Goal: Task Accomplishment & Management: Complete application form

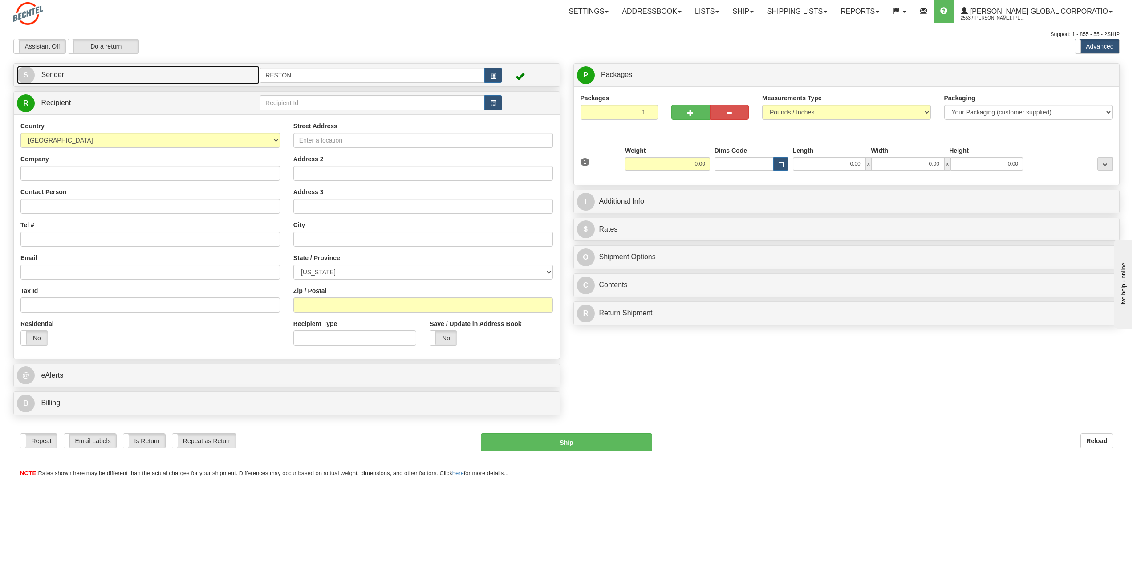
click at [113, 78] on link "S Sender" at bounding box center [138, 75] width 243 height 18
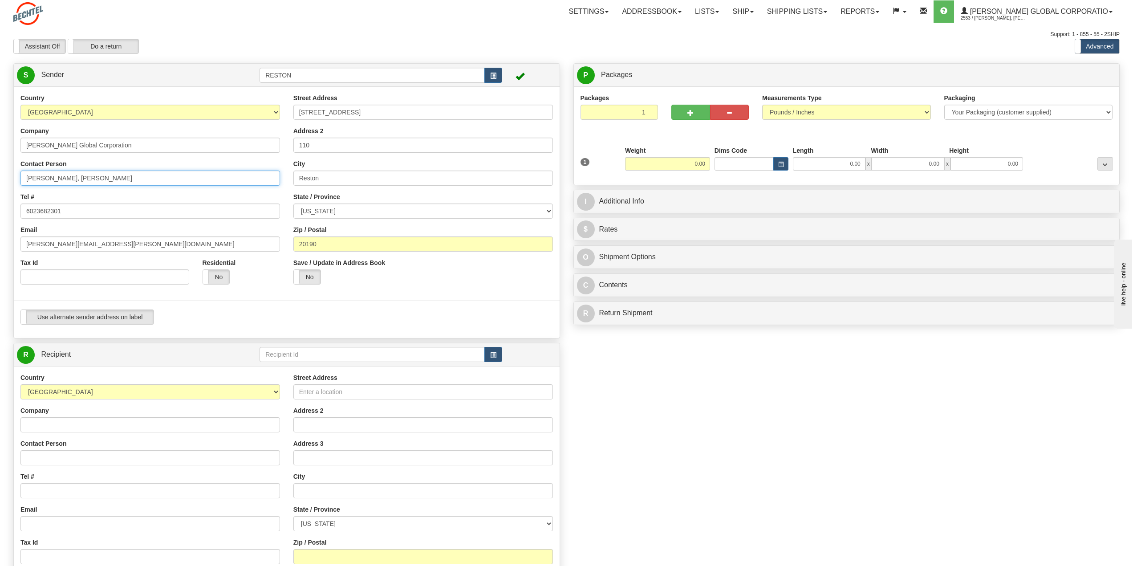
drag, startPoint x: 48, startPoint y: 180, endPoint x: -4, endPoint y: 177, distance: 52.6
click at [0, 177] on html "Training Course Close Toggle navigation Settings Shipping Preferences New Sende…" at bounding box center [566, 283] width 1133 height 566
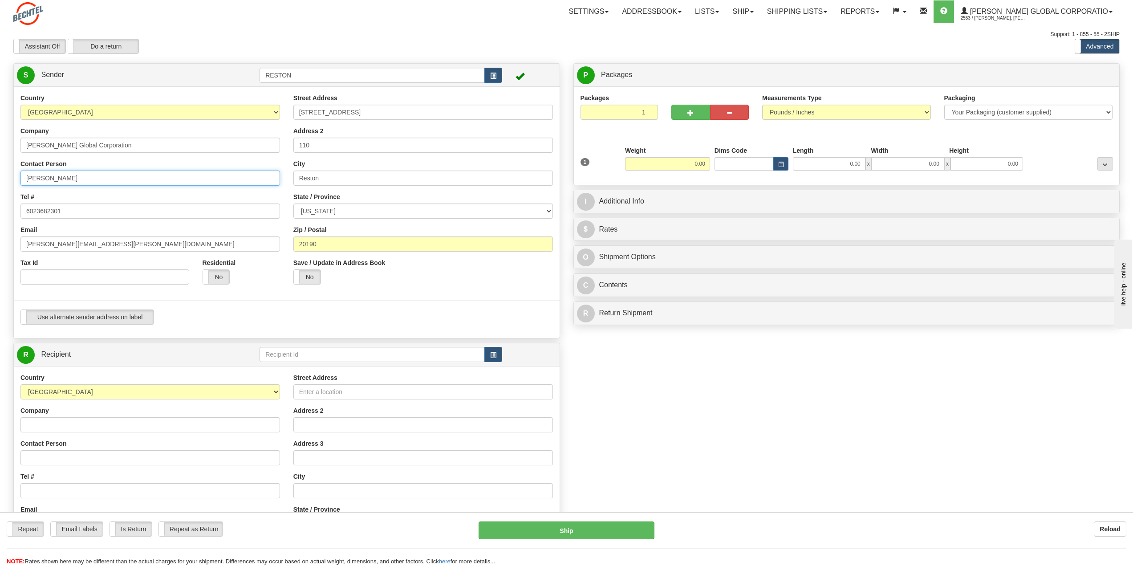
type input "[PERSON_NAME]"
click at [72, 210] on input "6023682301" at bounding box center [150, 210] width 260 height 15
paste input "[PHONE_NUMBER]"
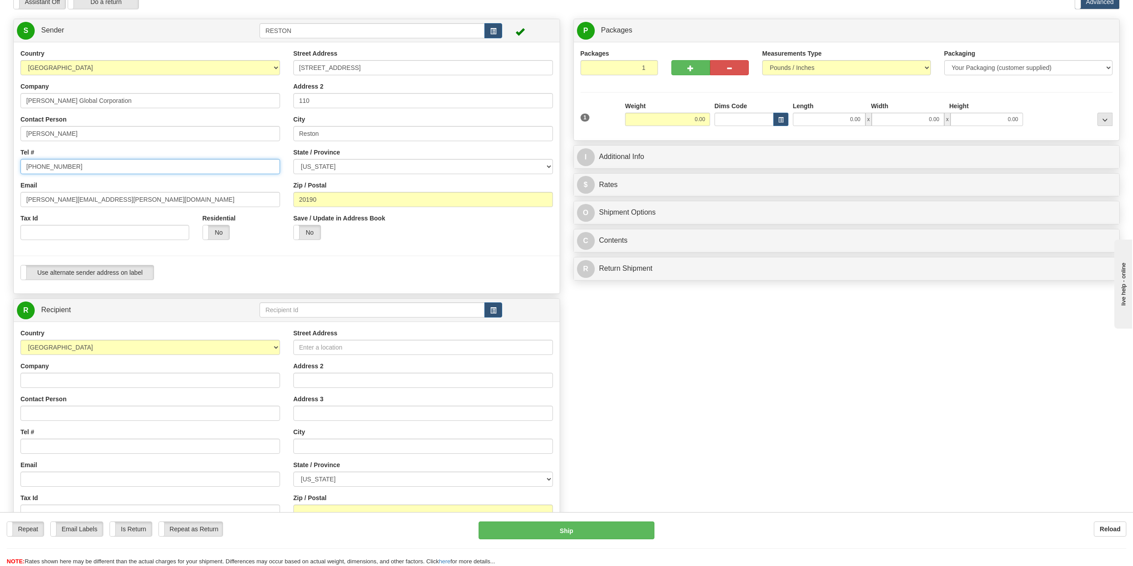
scroll to position [89, 0]
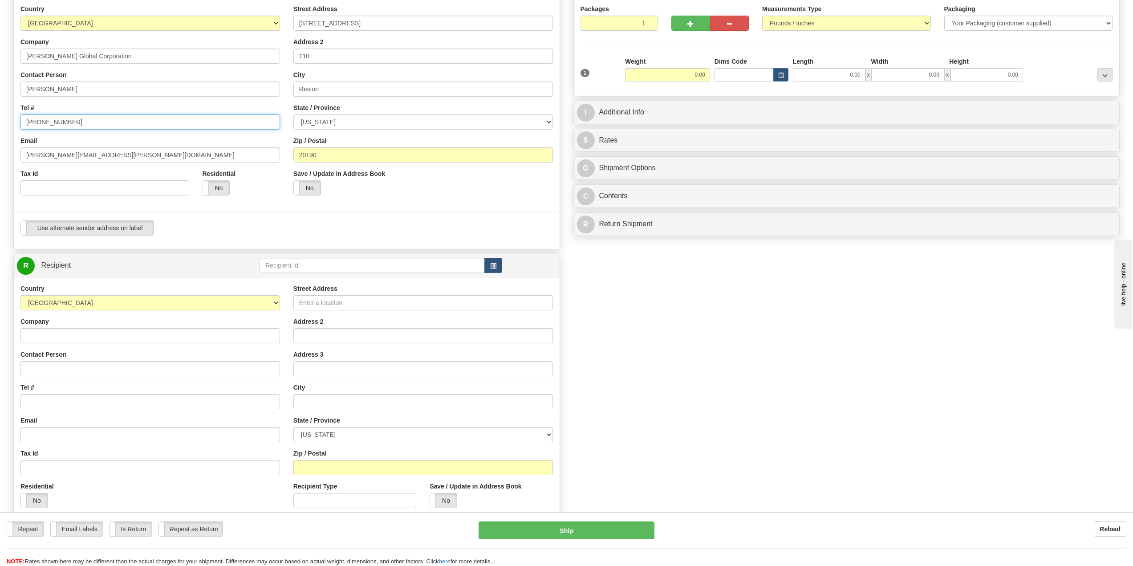
type input "[PHONE_NUMBER]"
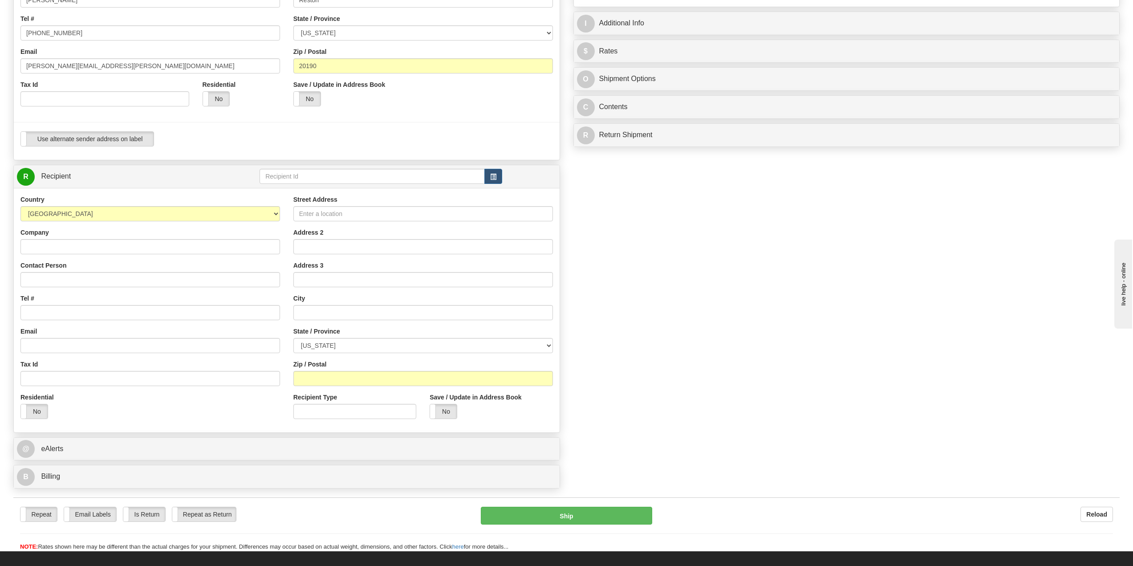
scroll to position [223, 0]
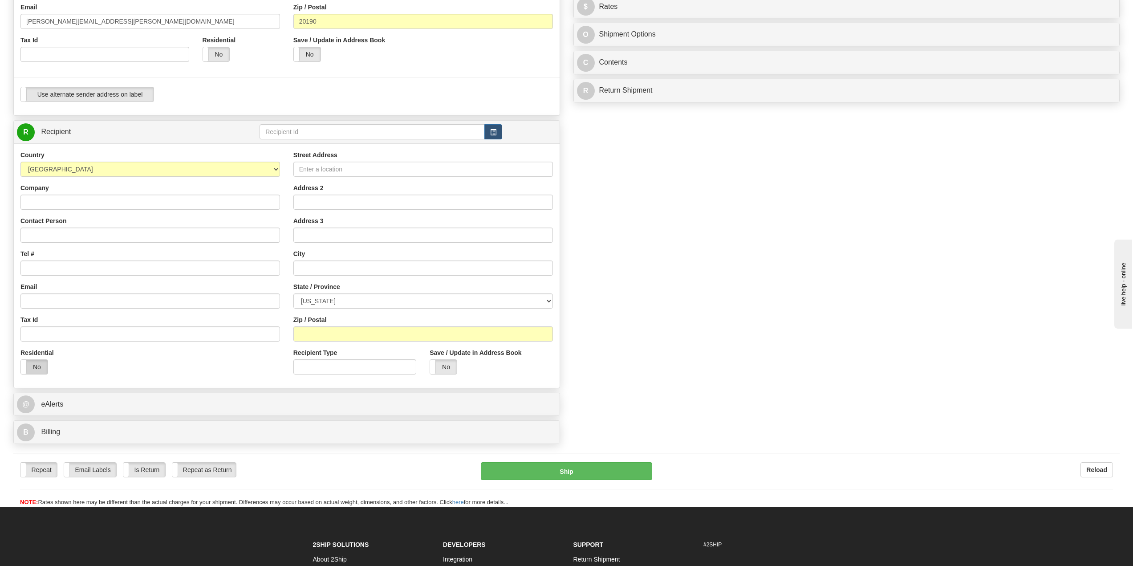
drag, startPoint x: 31, startPoint y: 362, endPoint x: 84, endPoint y: 363, distance: 53.0
click at [31, 362] on label "No" at bounding box center [34, 367] width 27 height 14
click at [45, 238] on input "Contact Person" at bounding box center [150, 235] width 260 height 15
paste input "[PERSON_NAME]"
type input "[PERSON_NAME]"
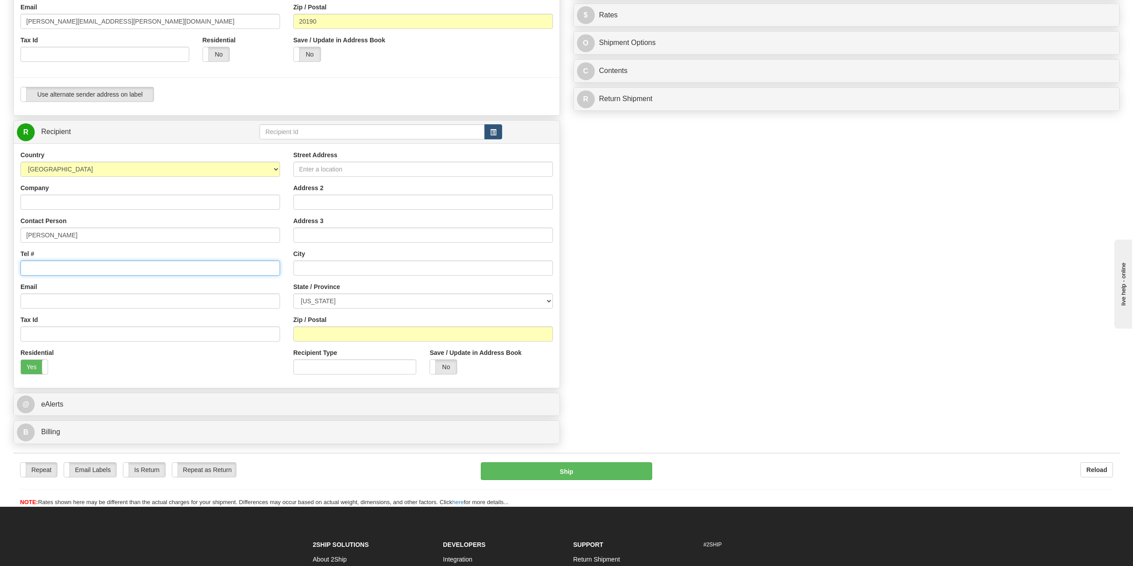
click at [44, 269] on input "Tel #" at bounding box center [150, 267] width 260 height 15
click at [334, 170] on input "Street Address" at bounding box center [423, 169] width 260 height 15
paste input "[STREET_ADDRESS]"
click at [362, 167] on input "[STREET_ADDRESS]" at bounding box center [423, 169] width 260 height 15
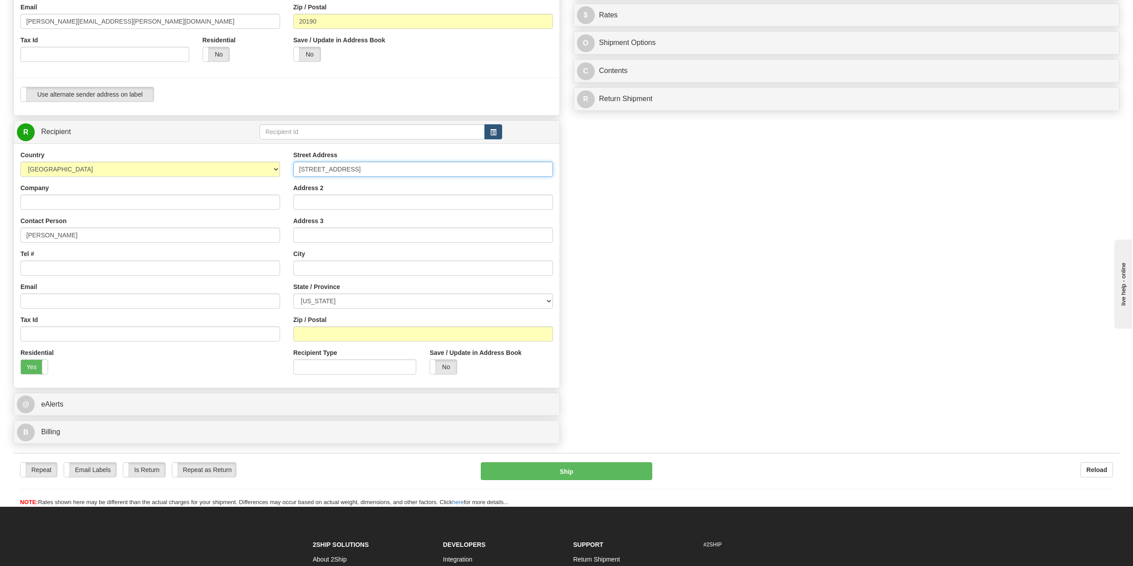
type input "[STREET_ADDRESS]"
click at [313, 270] on input "text" at bounding box center [423, 267] width 260 height 15
paste input "[GEOGRAPHIC_DATA]"
type input "[GEOGRAPHIC_DATA]"
click at [331, 298] on select "[US_STATE] [US_STATE] [US_STATE] [US_STATE] Armed Forces America Armed Forces E…" at bounding box center [423, 300] width 260 height 15
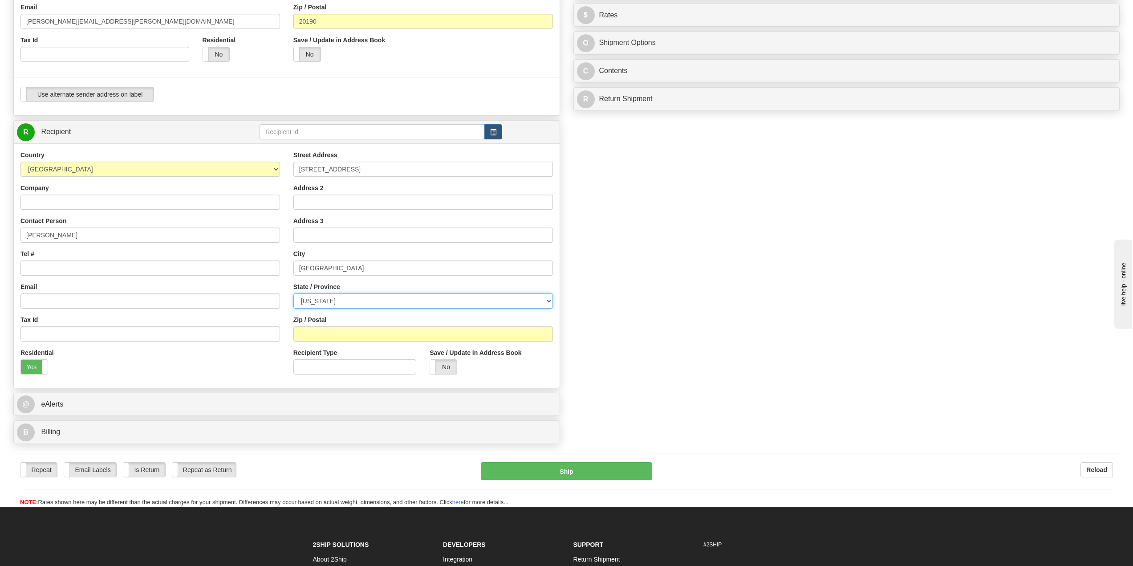
select select "KY"
click at [293, 293] on select "[US_STATE] [US_STATE] [US_STATE] [US_STATE] Armed Forces America Armed Forces E…" at bounding box center [423, 300] width 260 height 15
click at [323, 332] on input "Zip / Postal" at bounding box center [423, 333] width 260 height 15
paste input "40422"
type input "40422"
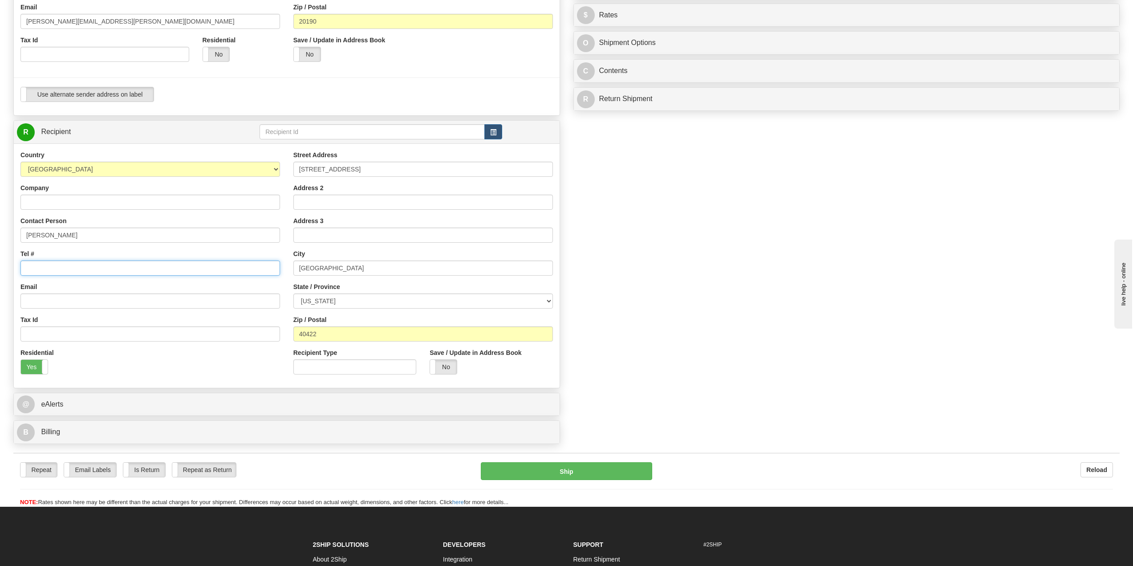
click at [39, 264] on input "Tel #" at bounding box center [150, 267] width 260 height 15
click at [58, 268] on input "Tel #" at bounding box center [150, 267] width 260 height 15
type input "7046513336"
click at [45, 304] on input "Email" at bounding box center [150, 300] width 260 height 15
paste input "[EMAIL_ADDRESS][PERSON_NAME][DOMAIN_NAME]"
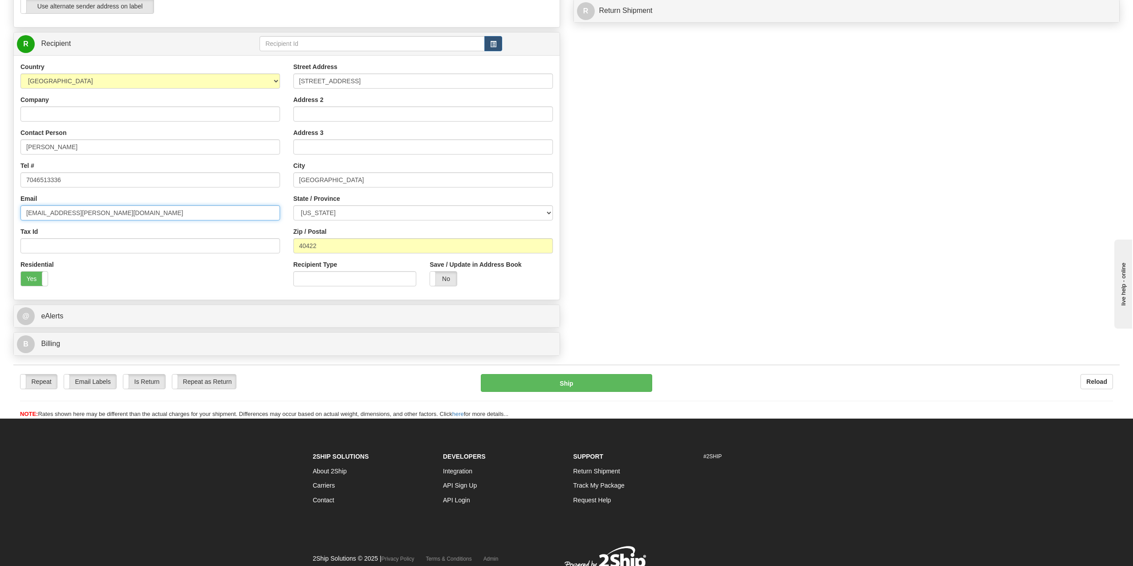
scroll to position [312, 0]
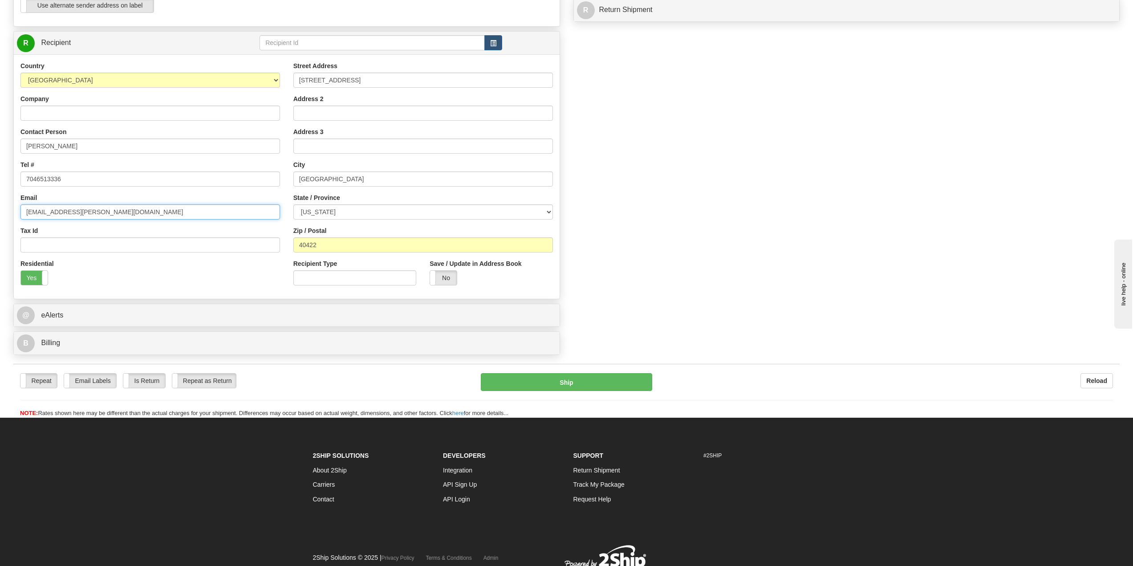
type input "[EMAIL_ADDRESS][PERSON_NAME][DOMAIN_NAME]"
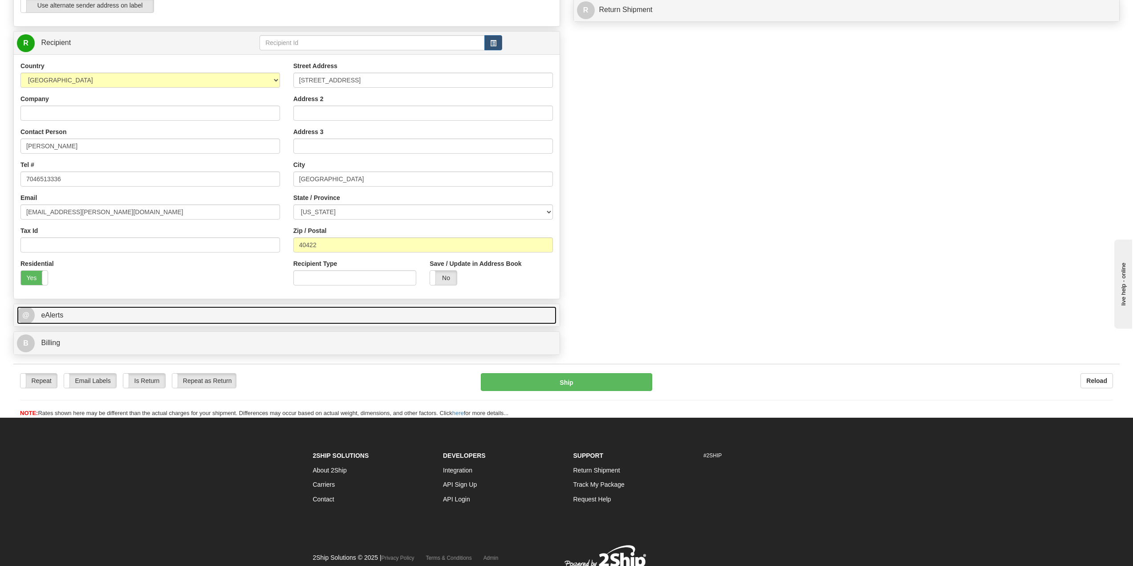
click at [75, 317] on link "@ eAlerts" at bounding box center [287, 315] width 540 height 18
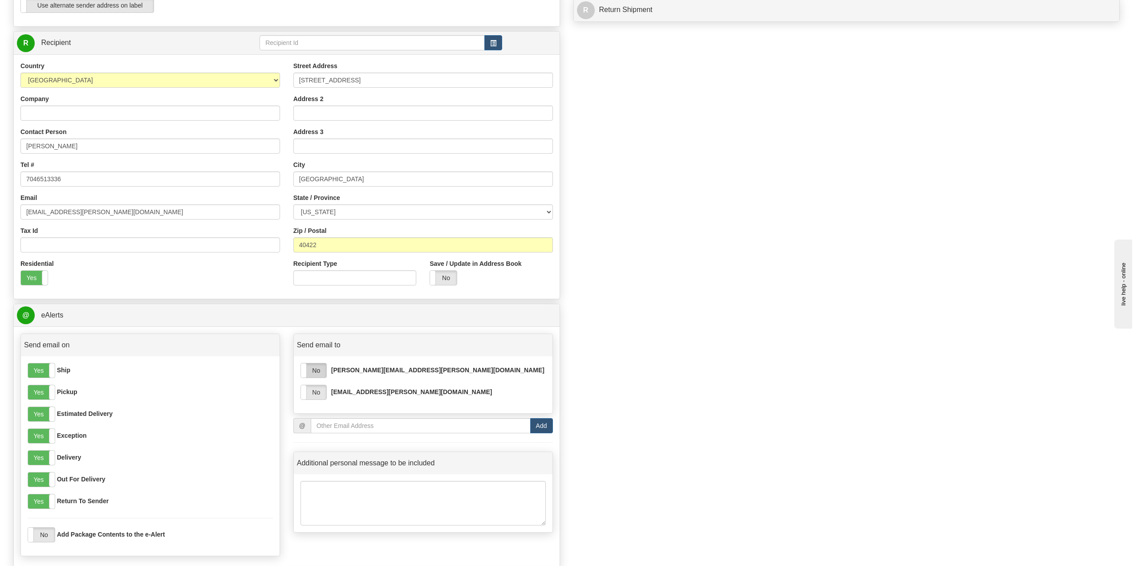
click at [318, 373] on label "No" at bounding box center [313, 370] width 25 height 14
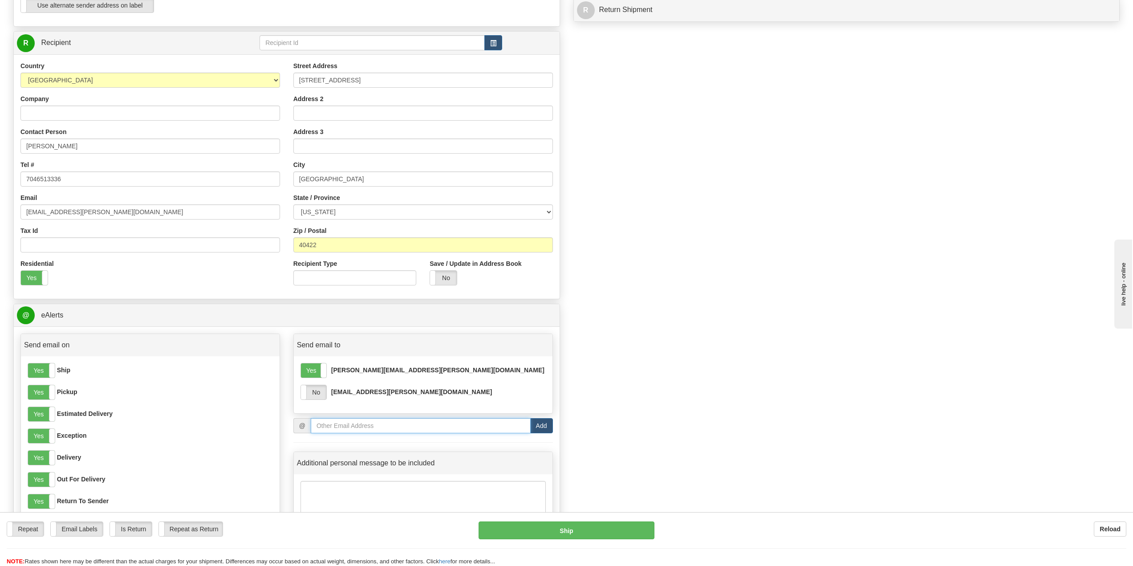
click at [356, 429] on input "email" at bounding box center [421, 425] width 220 height 15
click at [323, 428] on input "email" at bounding box center [421, 425] width 220 height 15
paste input "[EMAIL_ADDRESS][PERSON_NAME][DOMAIN_NAME]"
type input "[EMAIL_ADDRESS][PERSON_NAME][DOMAIN_NAME]"
click at [540, 427] on button "Add" at bounding box center [541, 425] width 23 height 15
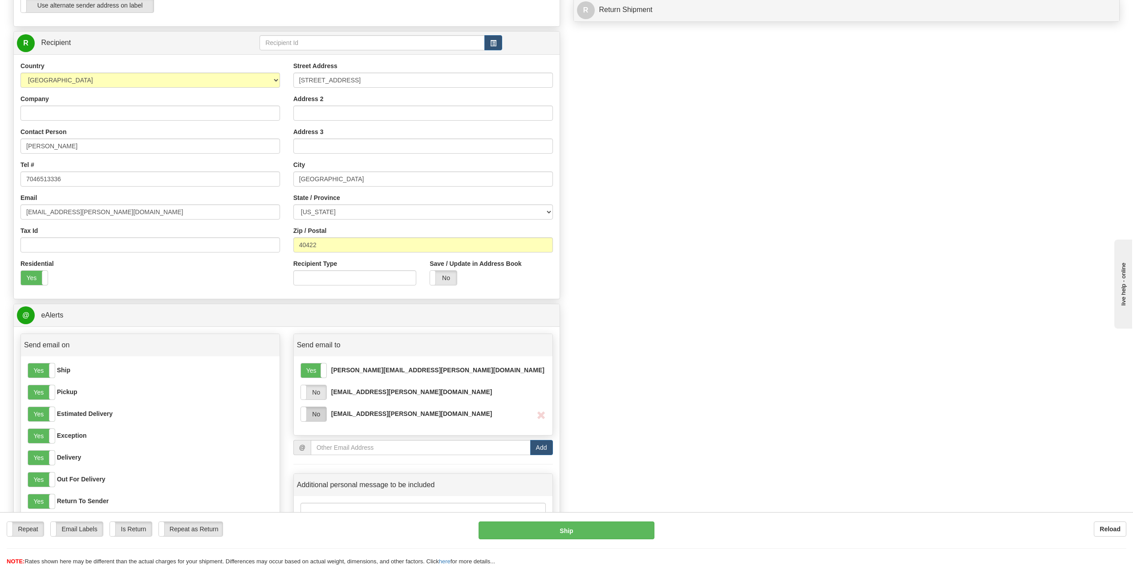
click at [309, 411] on label "No" at bounding box center [313, 414] width 25 height 14
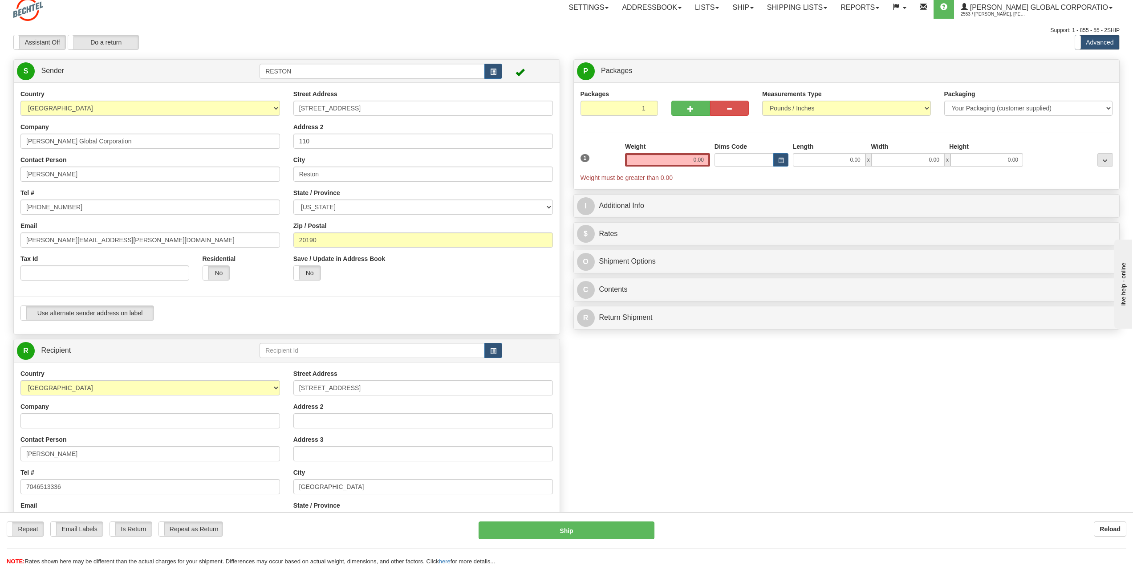
scroll to position [0, 0]
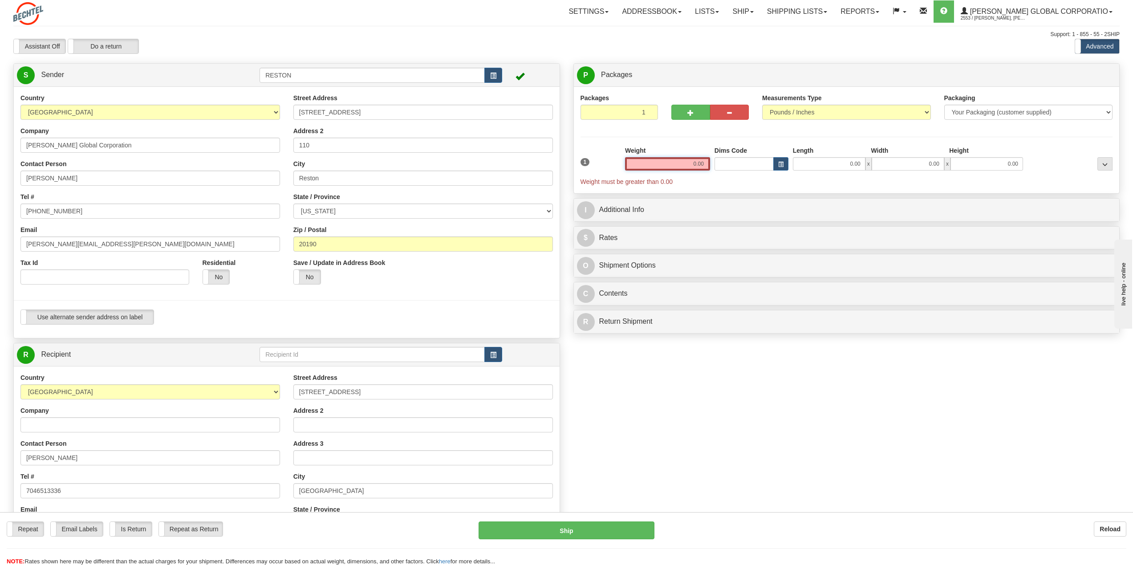
click at [687, 166] on input "0.00" at bounding box center [667, 163] width 85 height 13
type input "5.00"
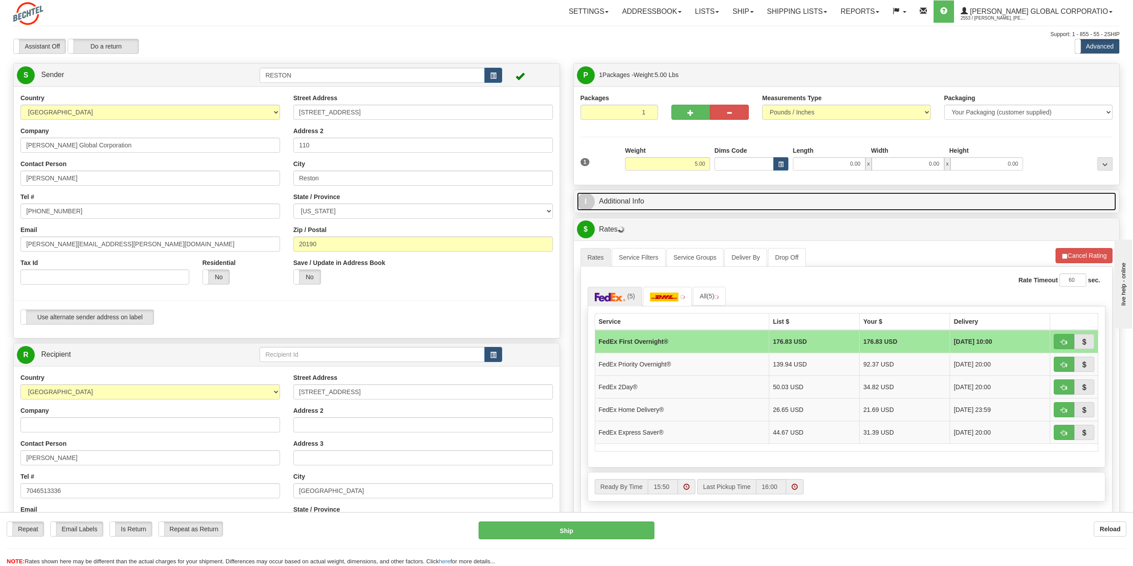
click at [641, 203] on link "I Additional Info" at bounding box center [847, 201] width 540 height 18
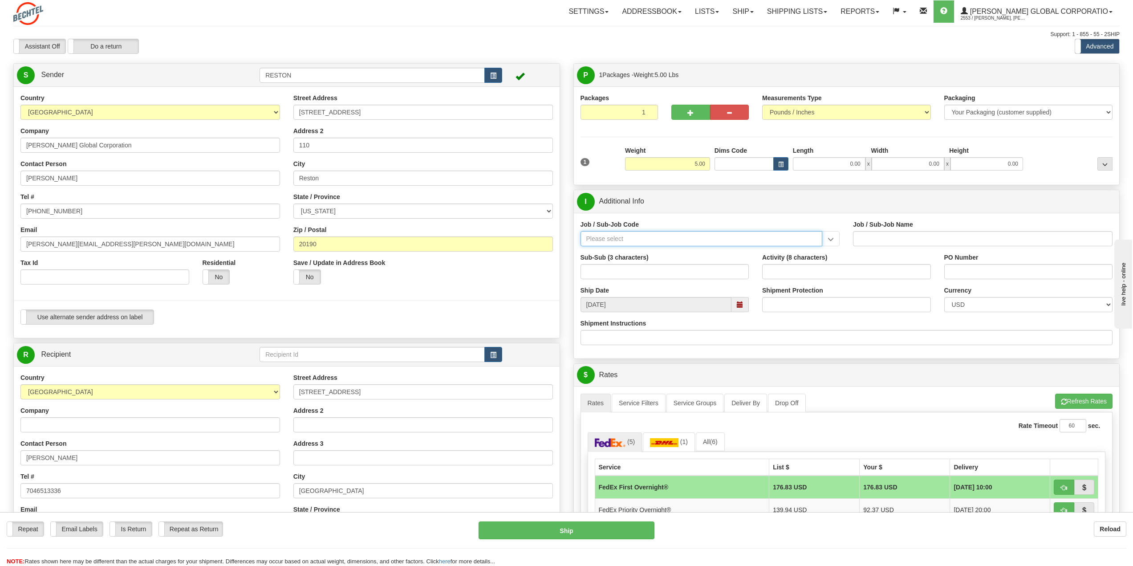
click at [616, 238] on input "Job / Sub-Job Code" at bounding box center [702, 238] width 242 height 15
type input "26936"
click at [875, 234] on input "Job / Sub-Job Name" at bounding box center [983, 238] width 260 height 15
click at [617, 235] on input "Job / Sub-Job Code" at bounding box center [702, 238] width 242 height 15
type input "2"
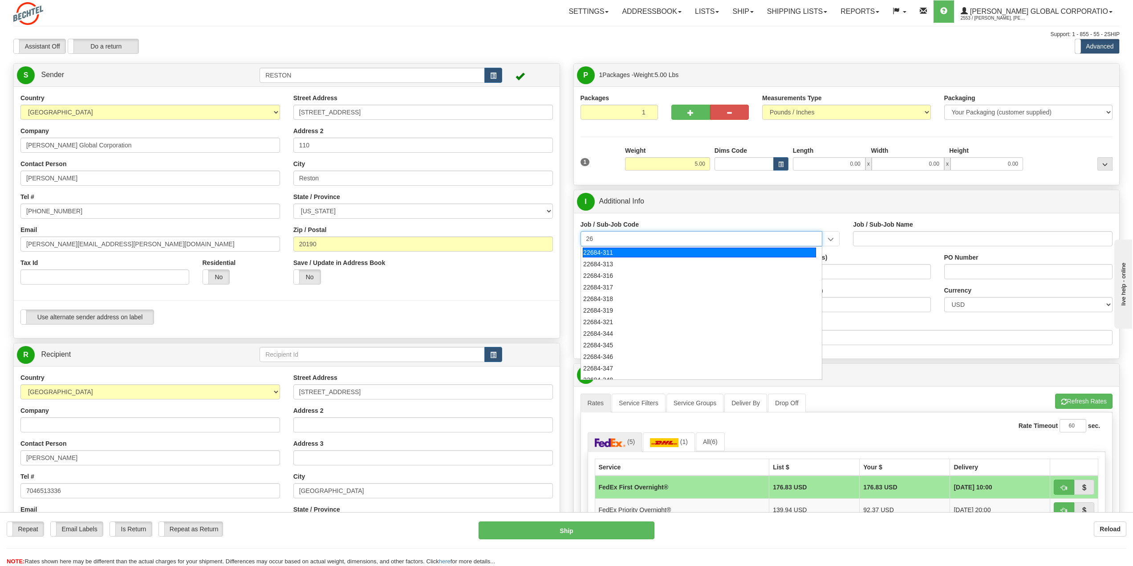
type input "2"
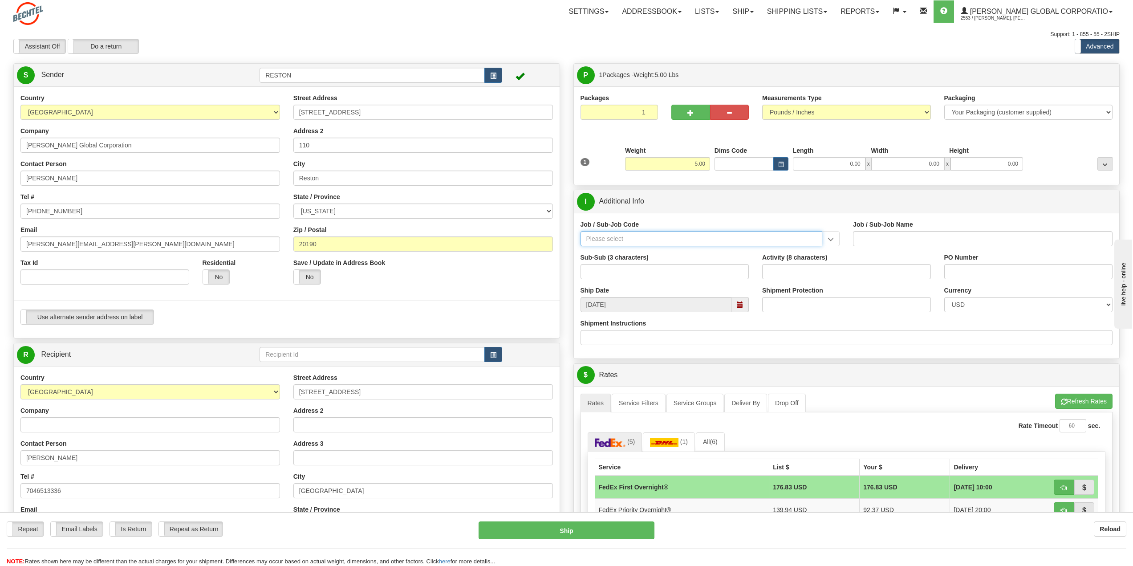
click at [613, 238] on input "Job / Sub-Job Code" at bounding box center [702, 238] width 242 height 15
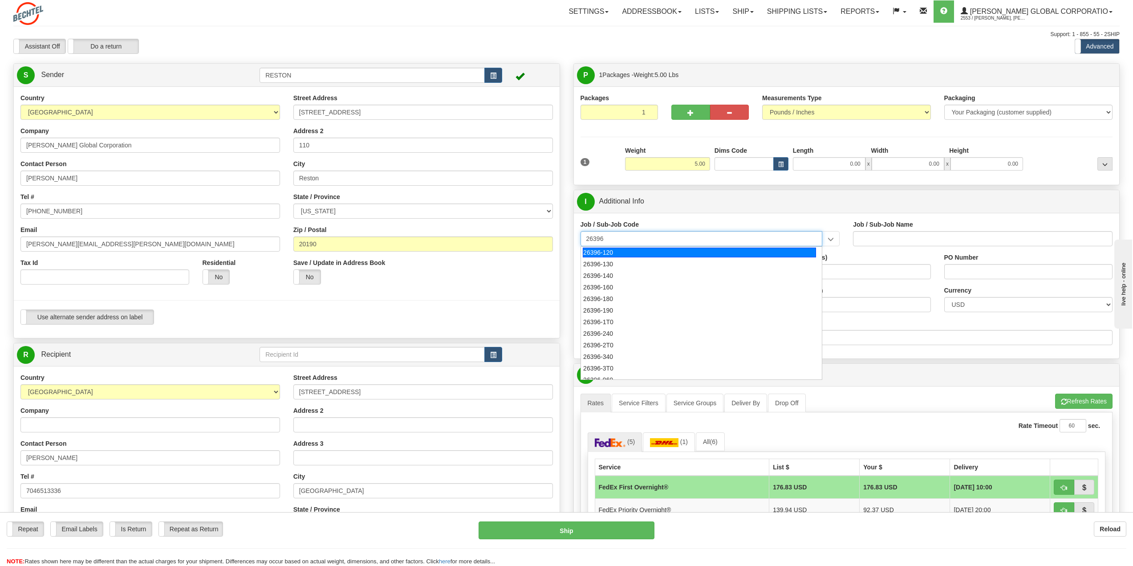
type input "26396-120"
type input "NATRIUM DEMONSTRATION - PROJECT MANAGEMENT AND AD"
type input "26396-120"
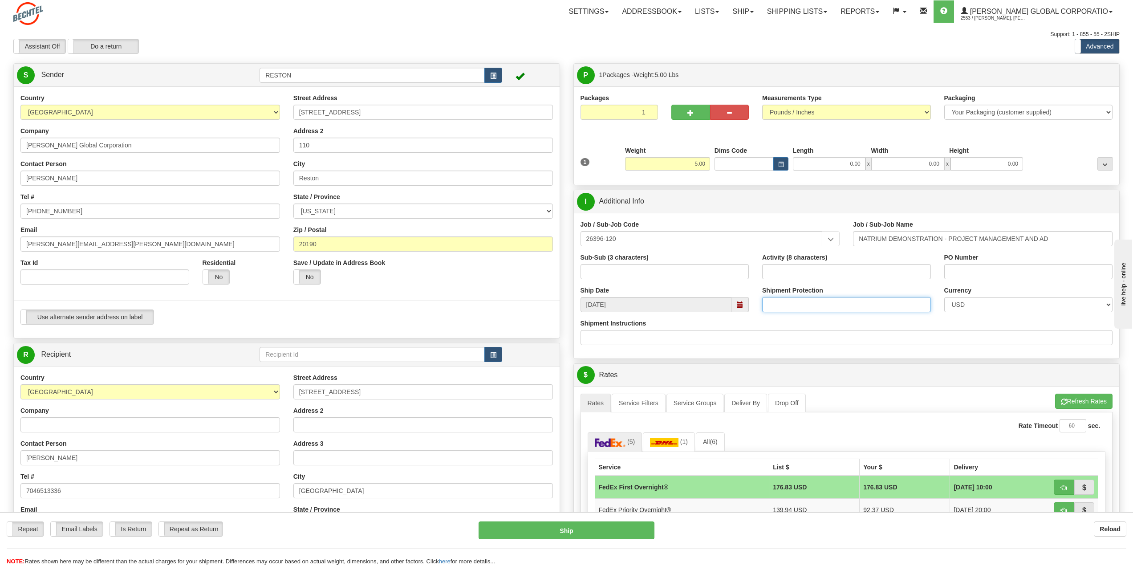
click at [822, 306] on input "Shipment Protection" at bounding box center [846, 304] width 169 height 15
type input "300"
click at [1063, 398] on button "Refresh Rates" at bounding box center [1083, 401] width 57 height 15
drag, startPoint x: 913, startPoint y: 304, endPoint x: 941, endPoint y: 306, distance: 28.2
click at [941, 306] on div "Ship Date [DATE] Shipment Protection 300 Shipment Protection Shipment is Packag…" at bounding box center [847, 302] width 546 height 33
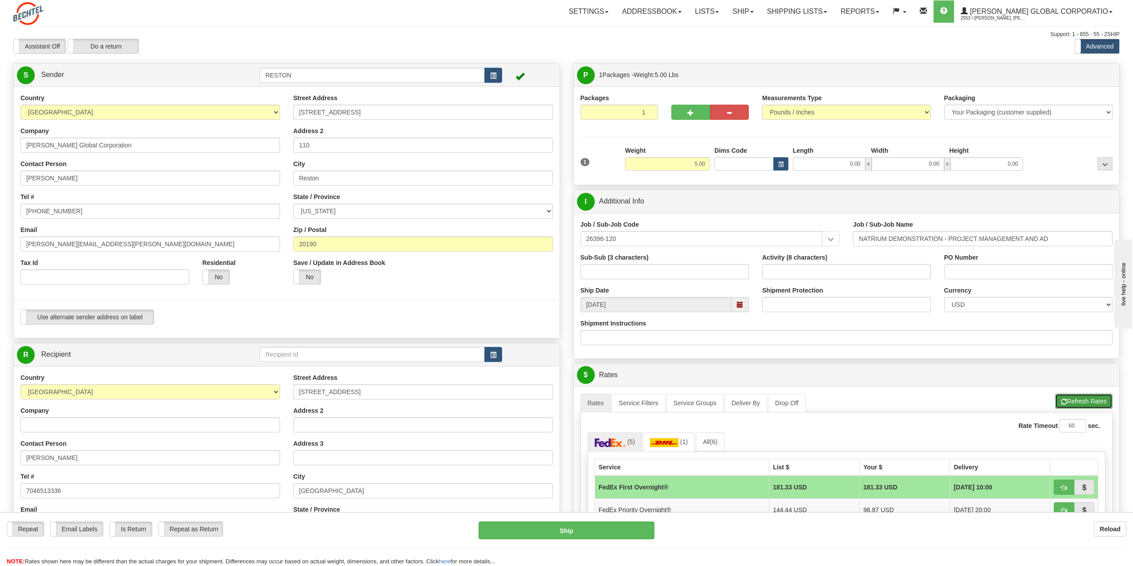
click at [1069, 399] on button "Refresh Rates" at bounding box center [1083, 401] width 57 height 15
drag, startPoint x: 692, startPoint y: 164, endPoint x: 723, endPoint y: 167, distance: 30.9
click at [723, 167] on div "1 Weight 5.00 Dims Code 0.00" at bounding box center [846, 162] width 537 height 32
type input "1.00"
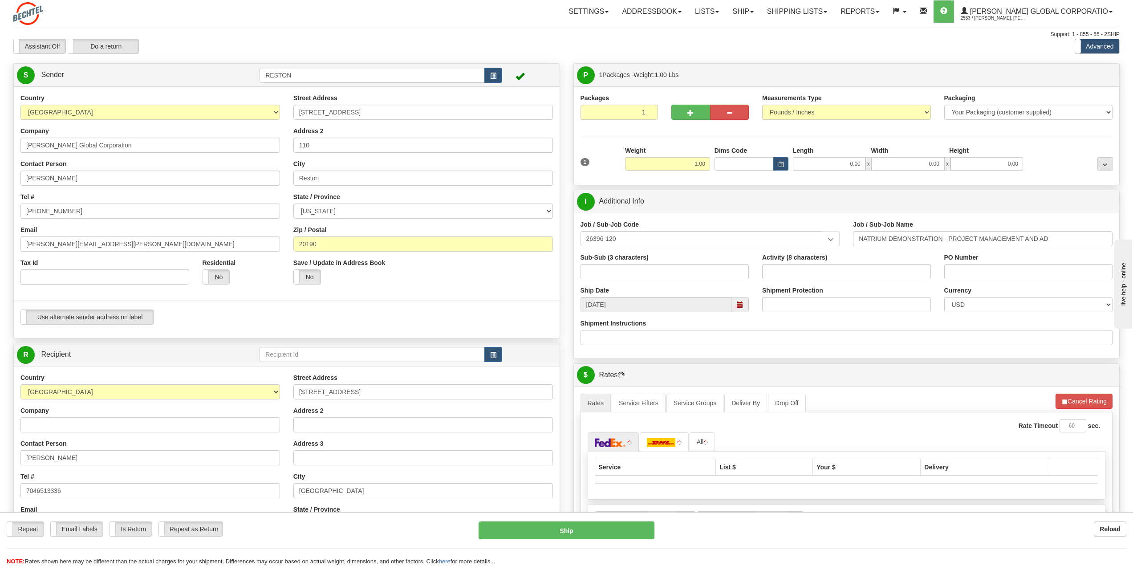
click at [1077, 403] on li "Refresh Rates Cancel Rating" at bounding box center [1084, 401] width 57 height 15
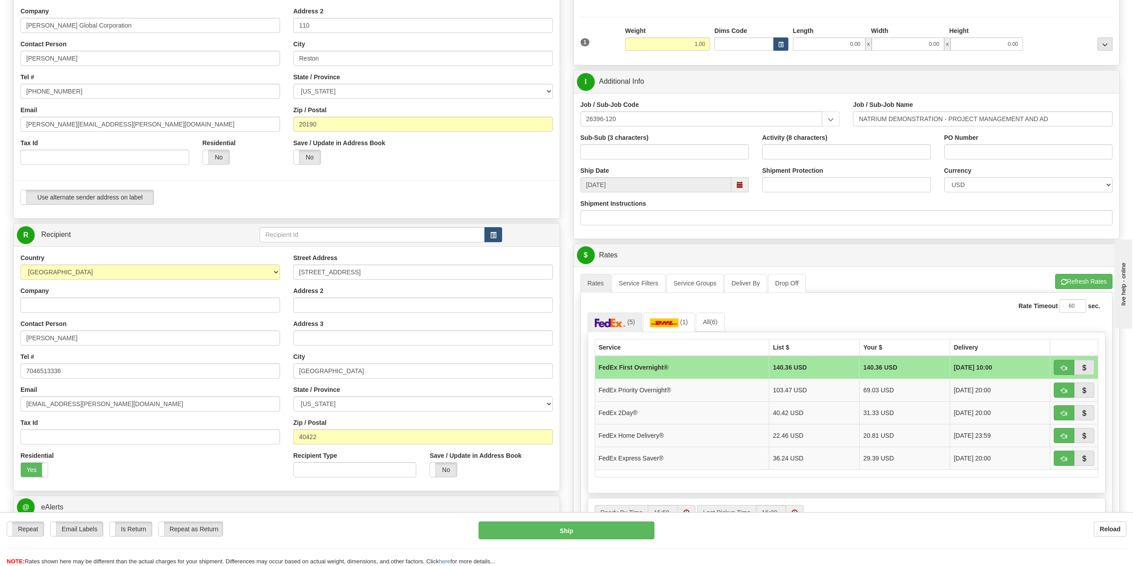
scroll to position [134, 0]
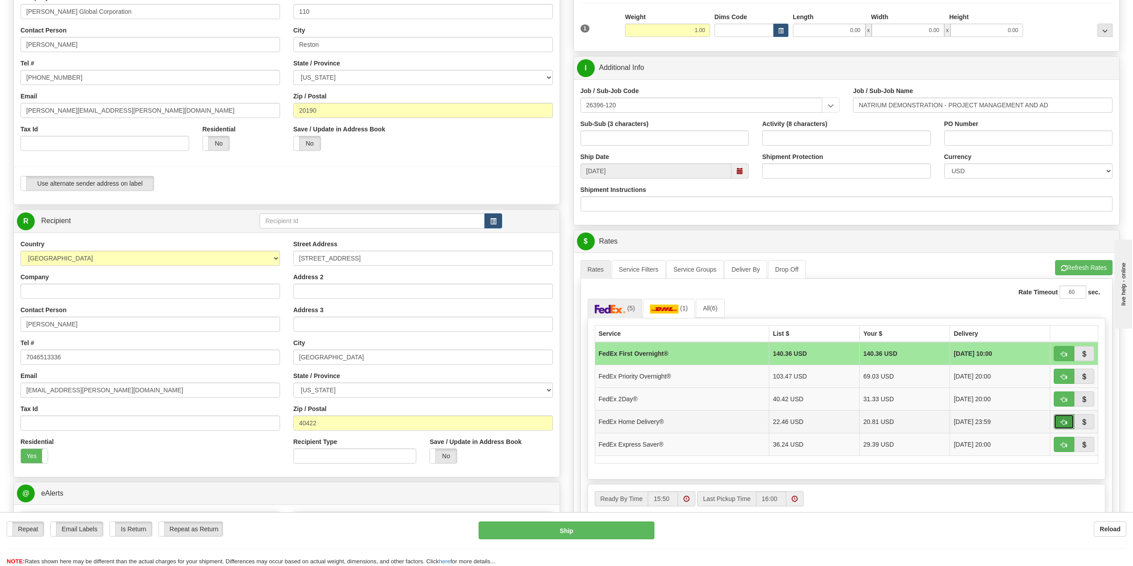
click at [1069, 422] on button "button" at bounding box center [1064, 421] width 20 height 15
type input "90"
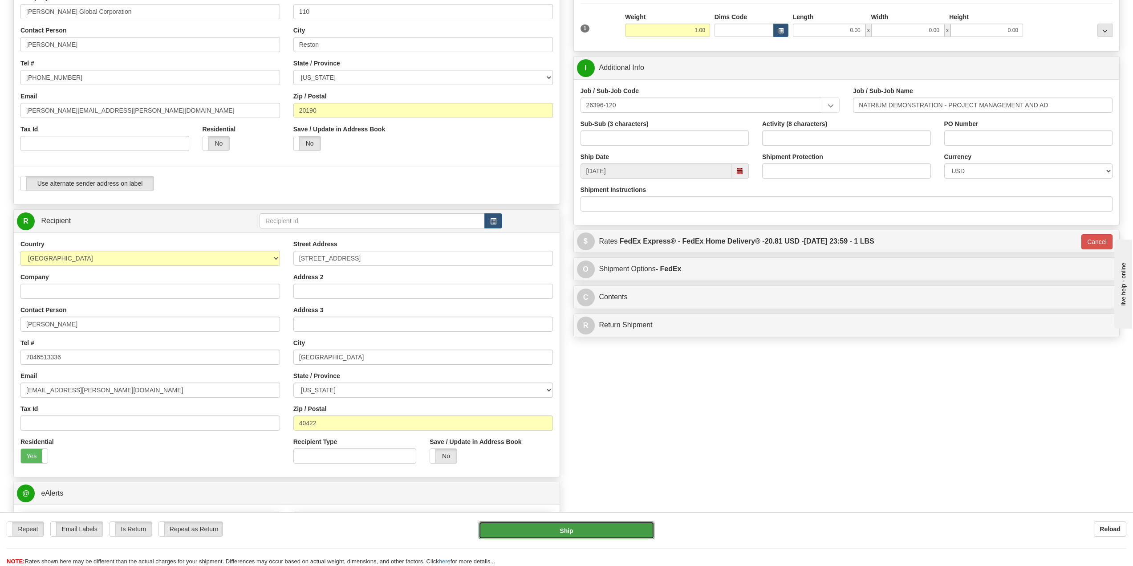
click at [577, 530] on button "Ship" at bounding box center [566, 530] width 175 height 18
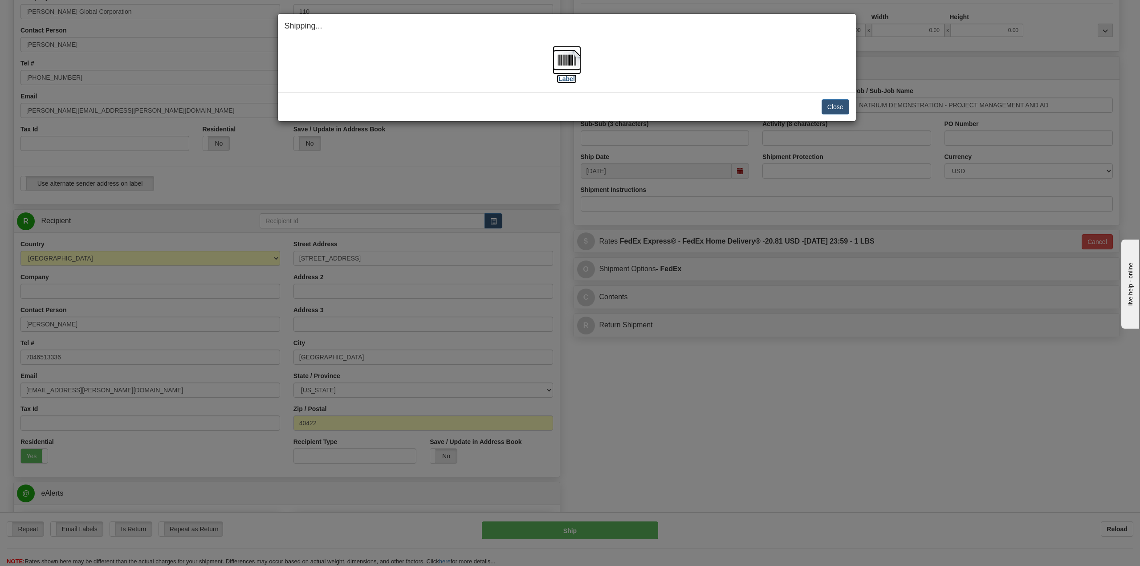
click at [572, 65] on img at bounding box center [567, 60] width 28 height 28
click at [834, 108] on button "Close" at bounding box center [835, 106] width 28 height 15
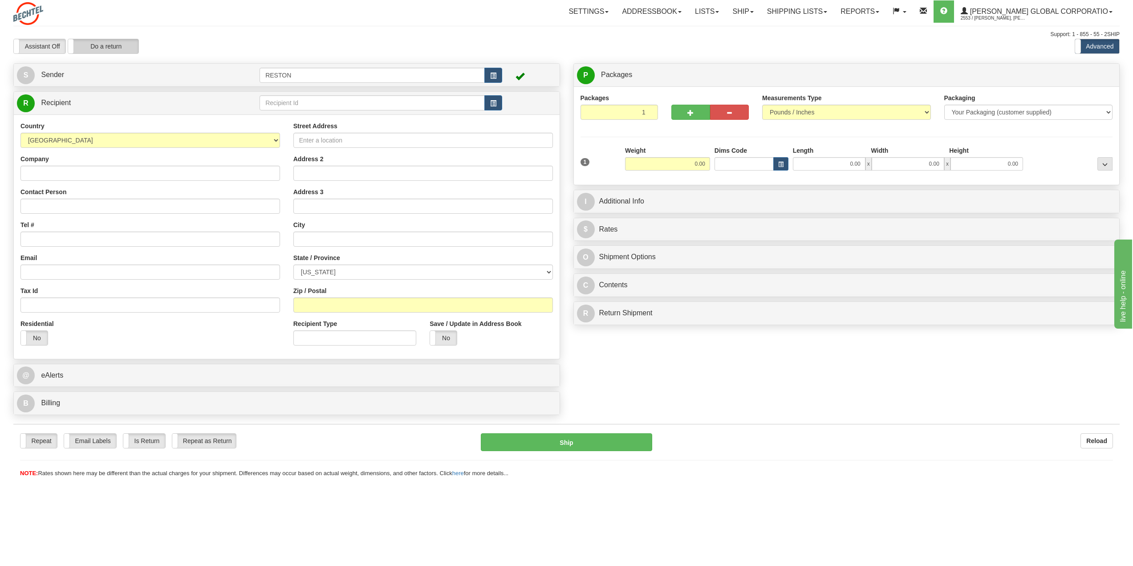
click at [107, 45] on label "Do a return" at bounding box center [103, 46] width 70 height 14
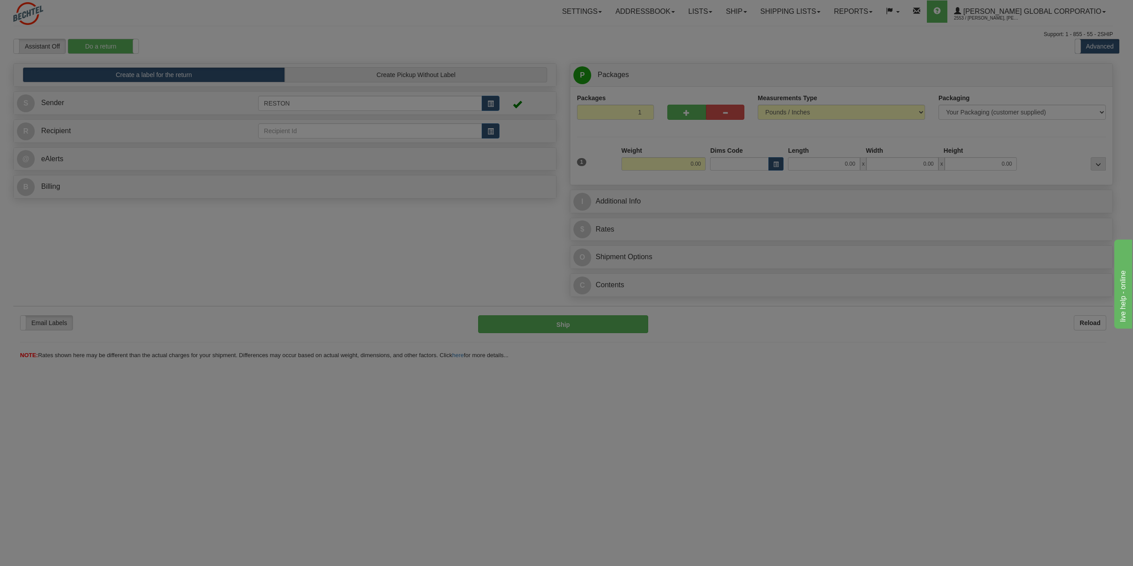
type input "RESTON"
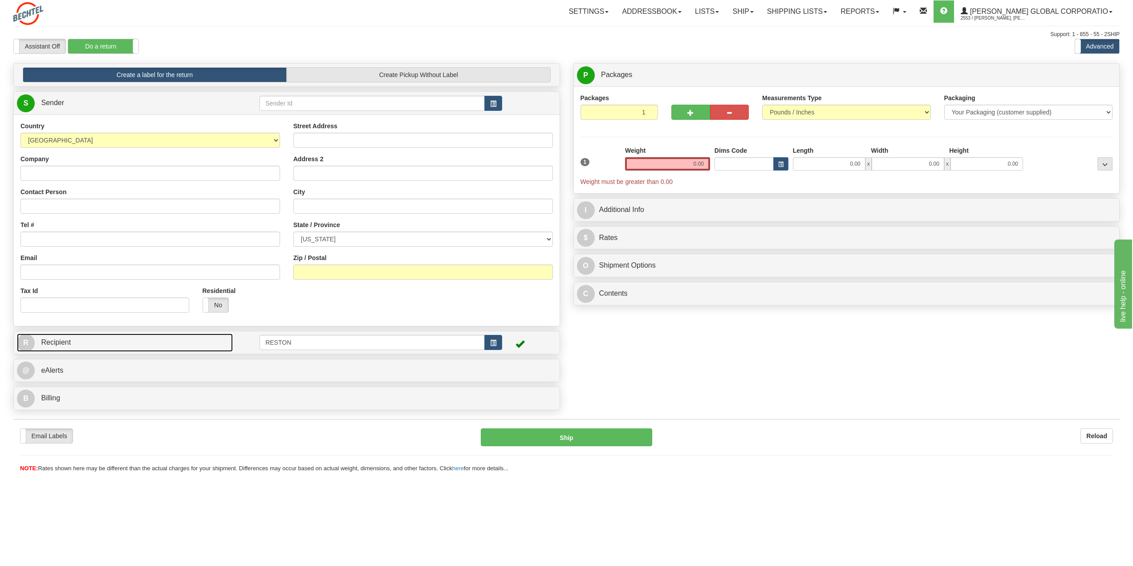
click at [65, 346] on link "R Recipient" at bounding box center [125, 342] width 216 height 18
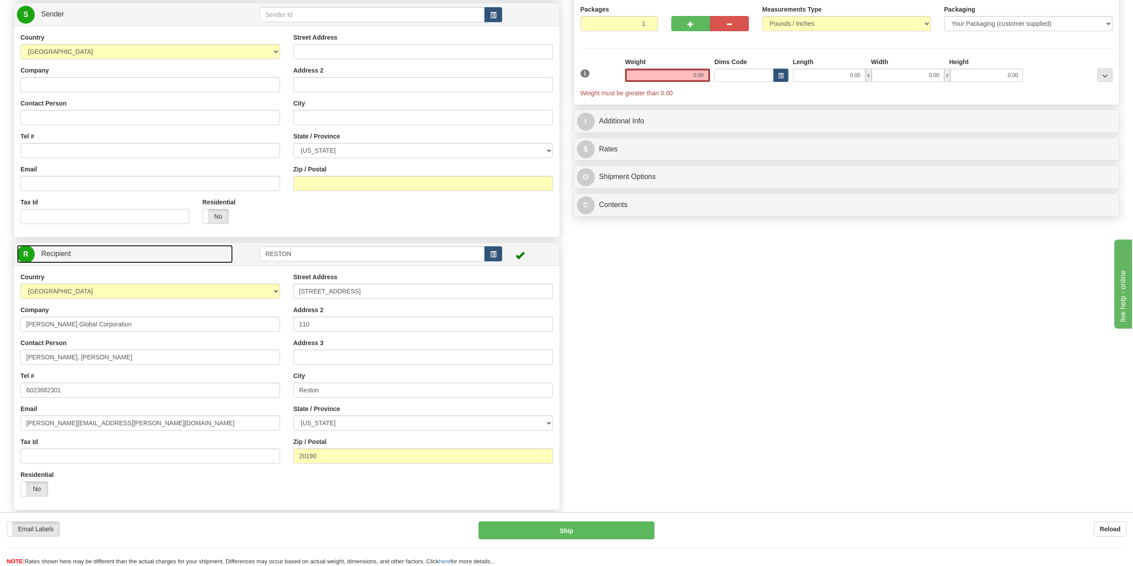
scroll to position [89, 0]
drag, startPoint x: 48, startPoint y: 356, endPoint x: -3, endPoint y: 357, distance: 51.2
click at [0, 357] on html "Training Course Close Toggle navigation Settings Shipping Preferences New Sende…" at bounding box center [566, 194] width 1133 height 566
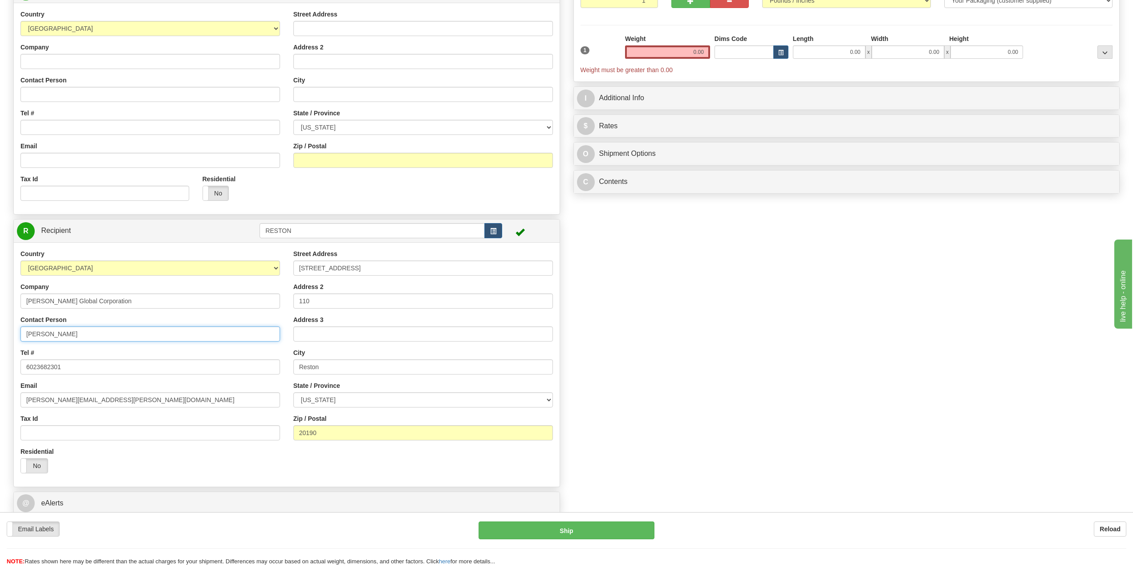
scroll to position [134, 0]
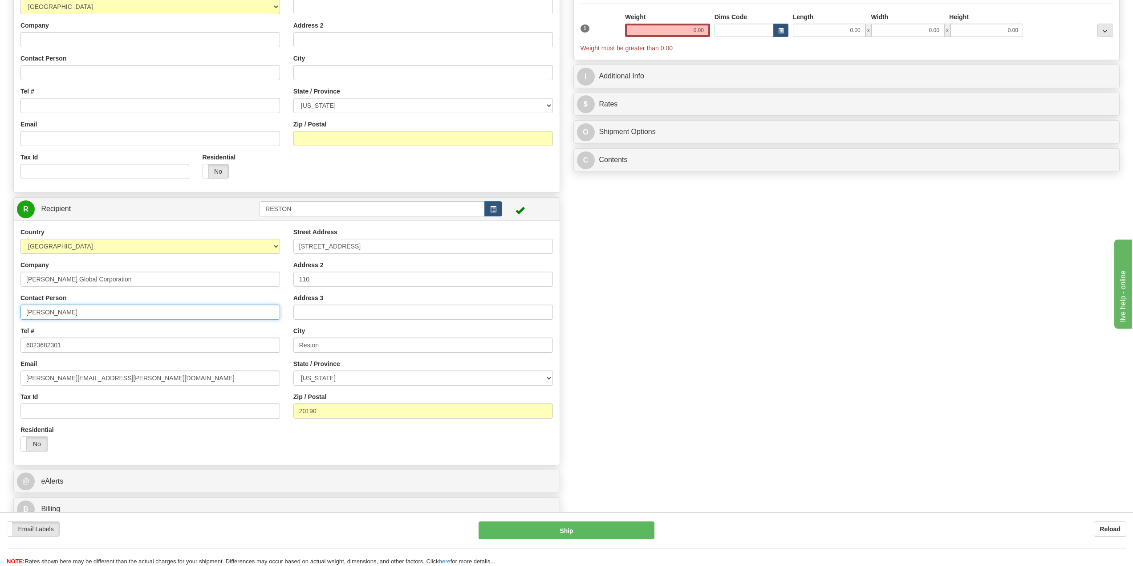
type input "[PERSON_NAME]"
click at [72, 345] on input "6023682301" at bounding box center [150, 344] width 260 height 15
drag, startPoint x: 72, startPoint y: 345, endPoint x: 23, endPoint y: 349, distance: 49.6
click at [23, 349] on input "6023682301" at bounding box center [150, 344] width 260 height 15
paste input "[PHONE_NUMBER]"
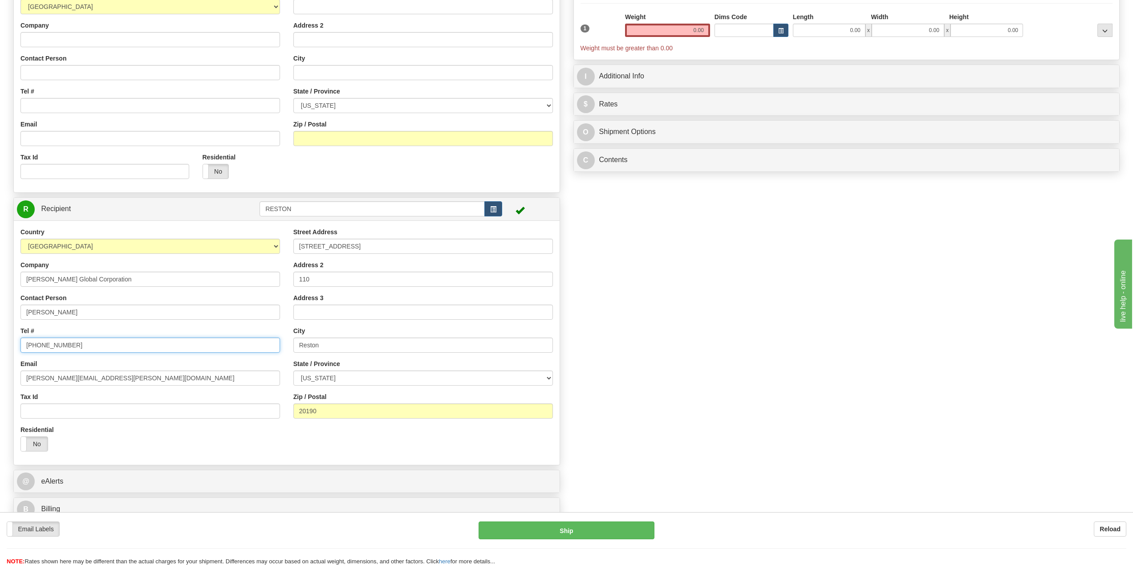
scroll to position [0, 0]
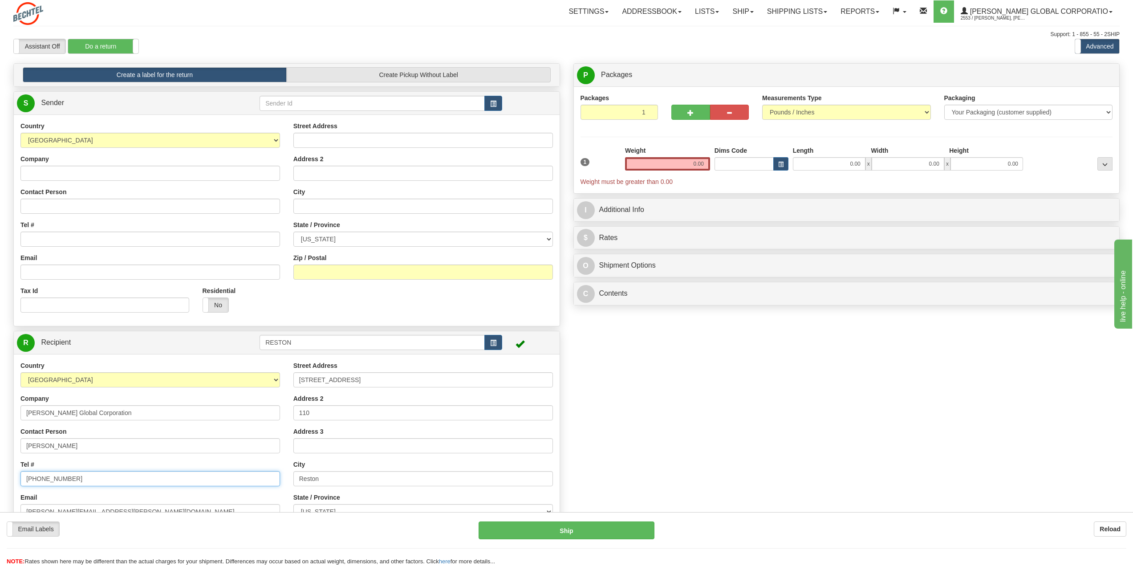
type input "[PHONE_NUMBER]"
click at [82, 176] on input "Company" at bounding box center [150, 173] width 260 height 15
click at [216, 310] on label "No" at bounding box center [215, 305] width 25 height 14
click at [39, 207] on input "Contact Person" at bounding box center [150, 206] width 260 height 15
click at [48, 204] on input "Contact Person" at bounding box center [150, 206] width 260 height 15
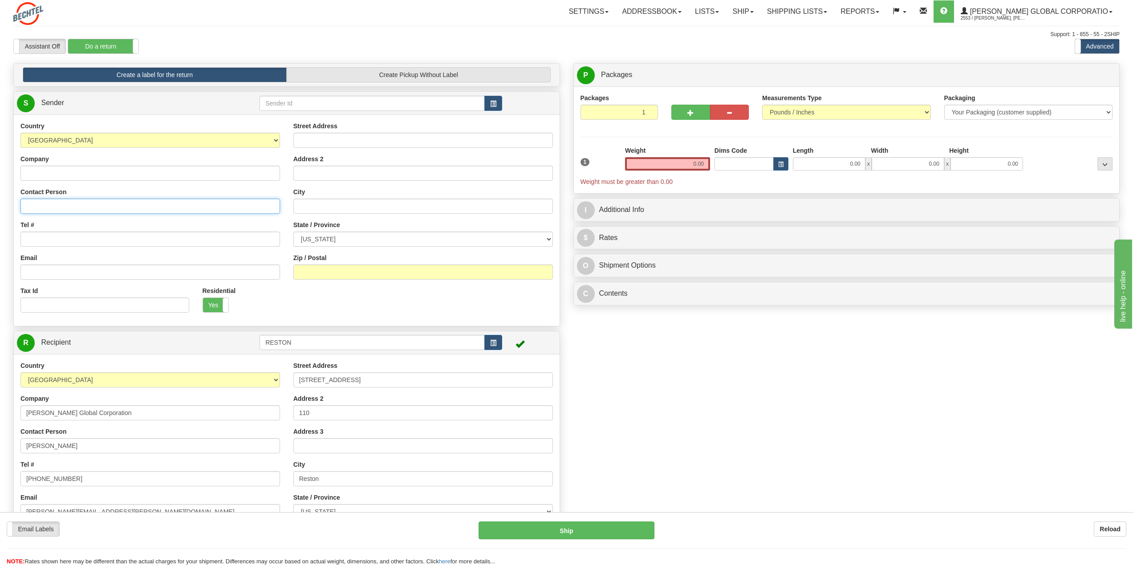
paste input "[PERSON_NAME]"
type input "[PERSON_NAME]"
click at [61, 243] on input "Tel #" at bounding box center [150, 239] width 260 height 15
click at [42, 242] on input "Tel #" at bounding box center [150, 239] width 260 height 15
type input "7046513336"
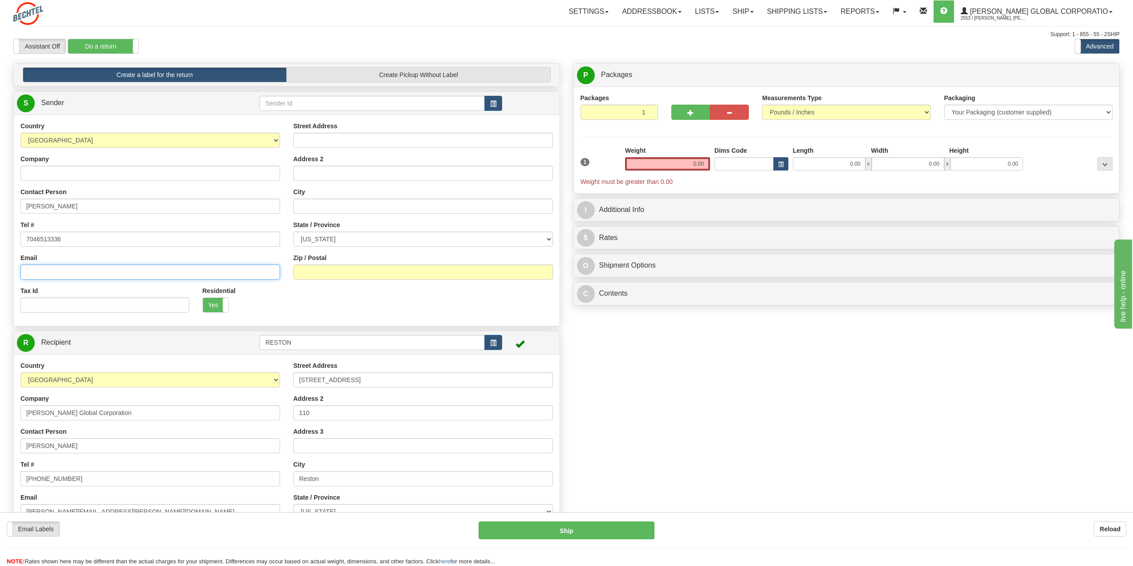
click at [53, 273] on input "Email" at bounding box center [150, 271] width 260 height 15
paste input "[EMAIL_ADDRESS][PERSON_NAME][DOMAIN_NAME]"
type input "[EMAIL_ADDRESS][PERSON_NAME][DOMAIN_NAME]"
click at [332, 136] on input "Street Address" at bounding box center [423, 140] width 260 height 15
paste input "[STREET_ADDRESS]"
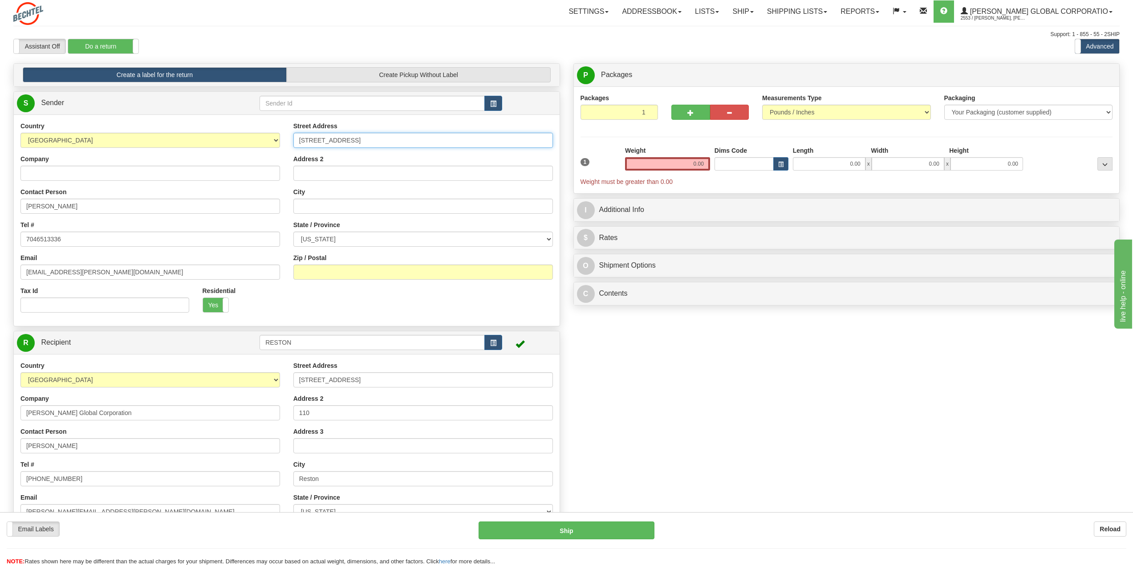
type input "[STREET_ADDRESS]"
click at [331, 169] on input "Address 2" at bounding box center [423, 173] width 260 height 15
click at [321, 205] on input "City" at bounding box center [423, 206] width 260 height 15
click at [332, 205] on input "City" at bounding box center [423, 206] width 260 height 15
paste input "[GEOGRAPHIC_DATA]"
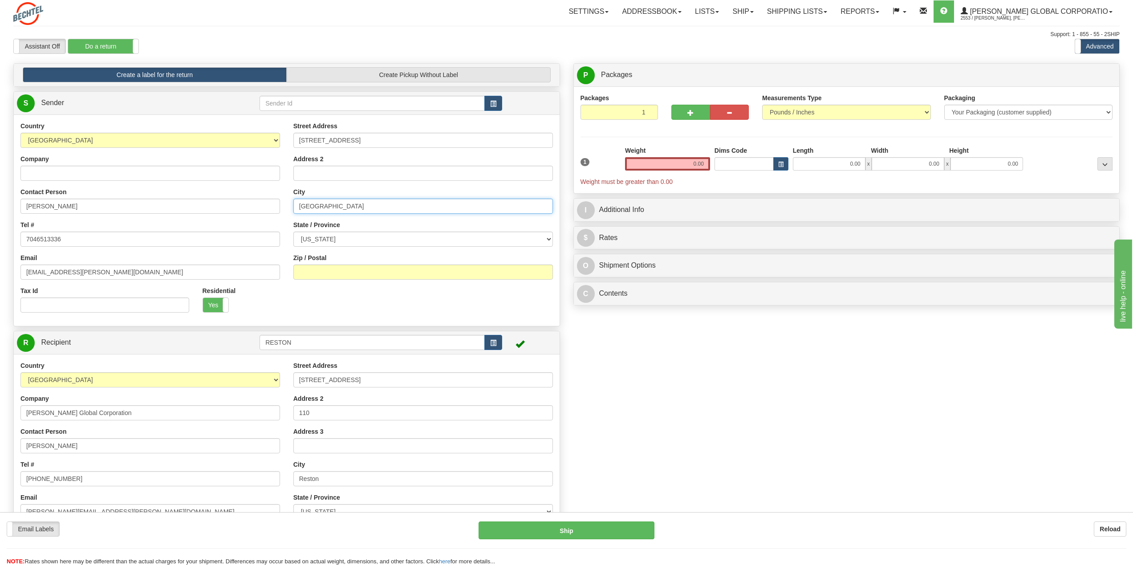
type input "[GEOGRAPHIC_DATA]"
click at [337, 235] on select "[US_STATE] [US_STATE] [US_STATE] [US_STATE] Armed Forces America Armed Forces E…" at bounding box center [423, 239] width 260 height 15
select select "KY"
click at [293, 232] on select "[US_STATE] [US_STATE] [US_STATE] [US_STATE] Armed Forces America Armed Forces E…" at bounding box center [423, 239] width 260 height 15
click at [318, 275] on input "Zip / Postal" at bounding box center [423, 271] width 260 height 15
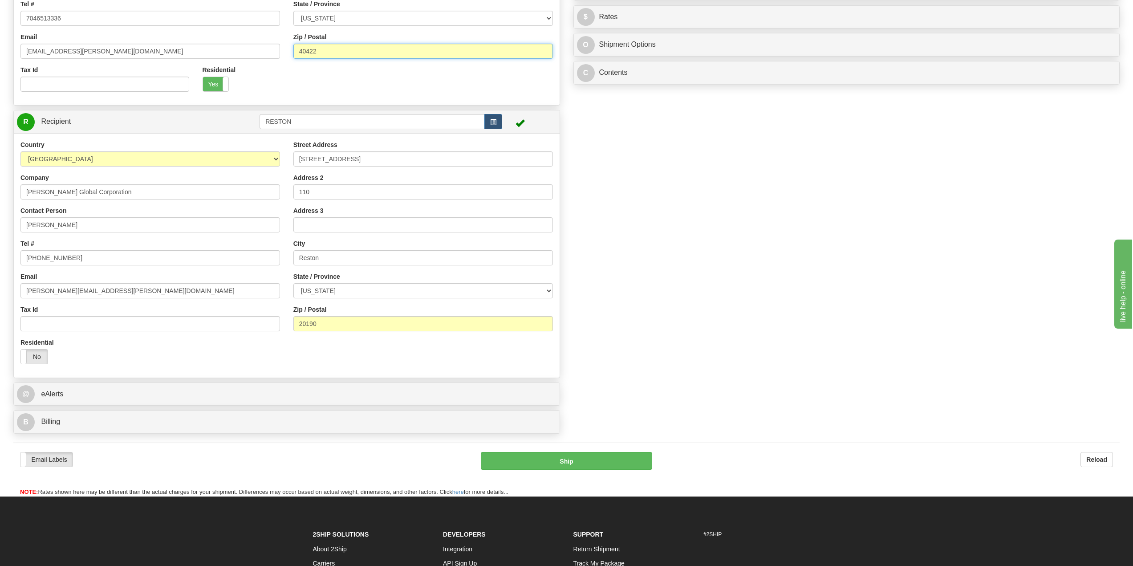
scroll to position [223, 0]
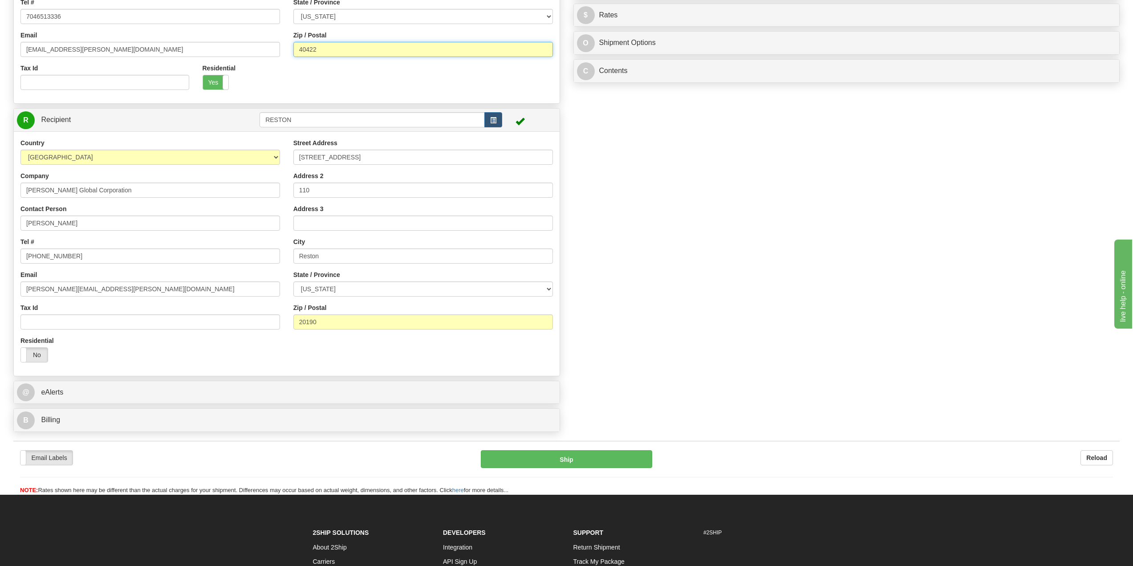
type input "40422"
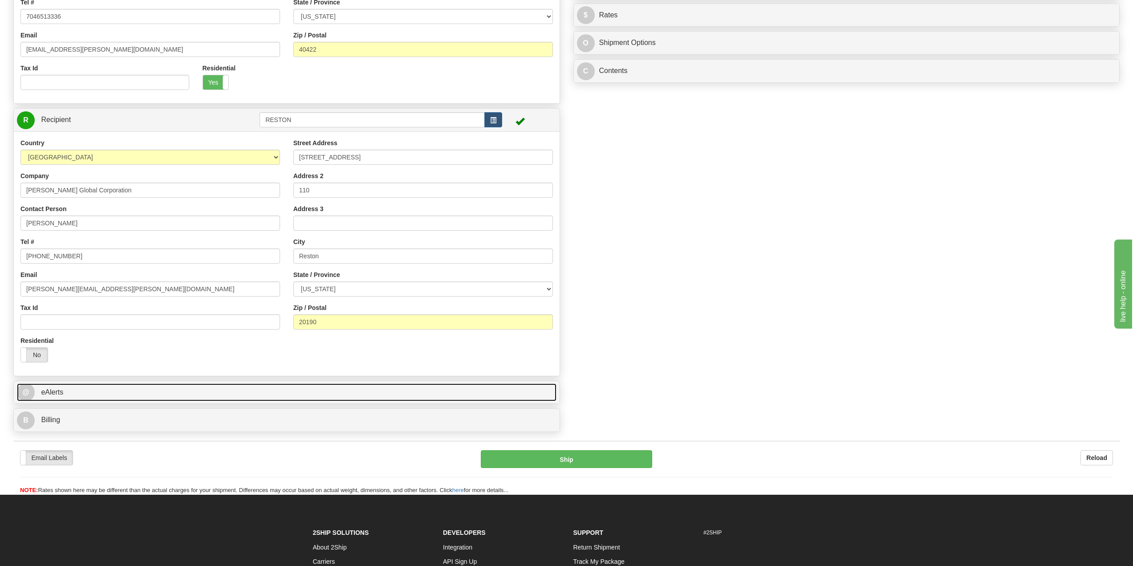
click at [62, 400] on link "@ eAlerts" at bounding box center [287, 392] width 540 height 18
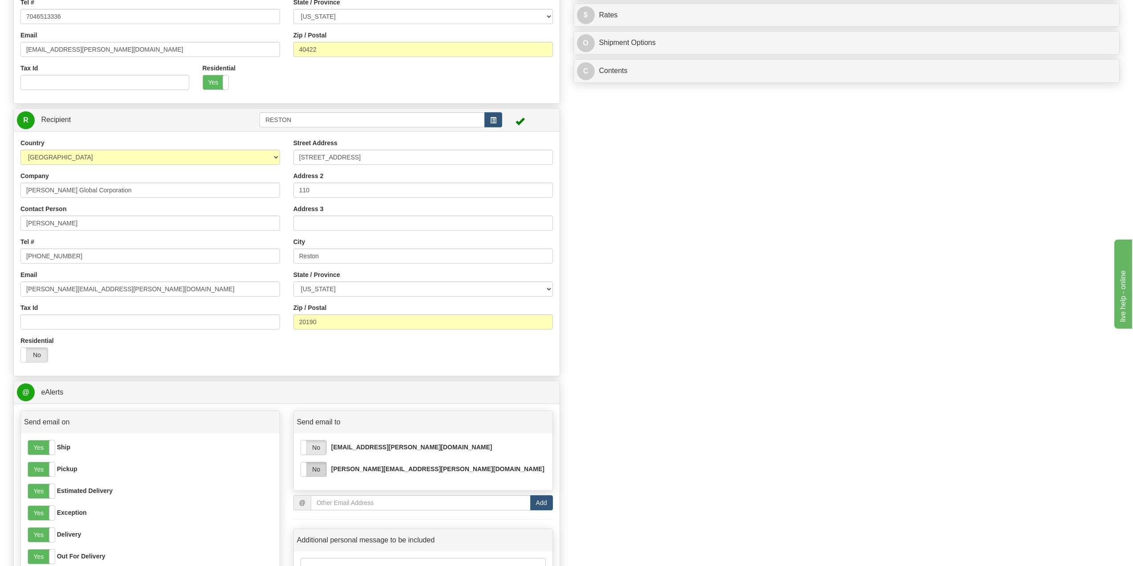
click at [314, 471] on label "No" at bounding box center [313, 469] width 25 height 14
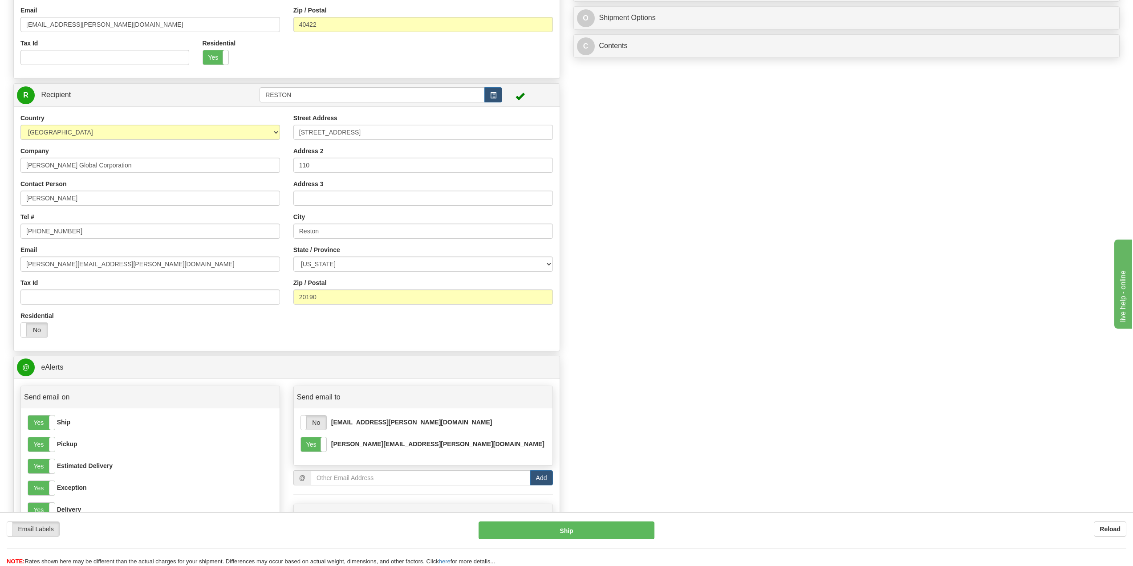
scroll to position [267, 0]
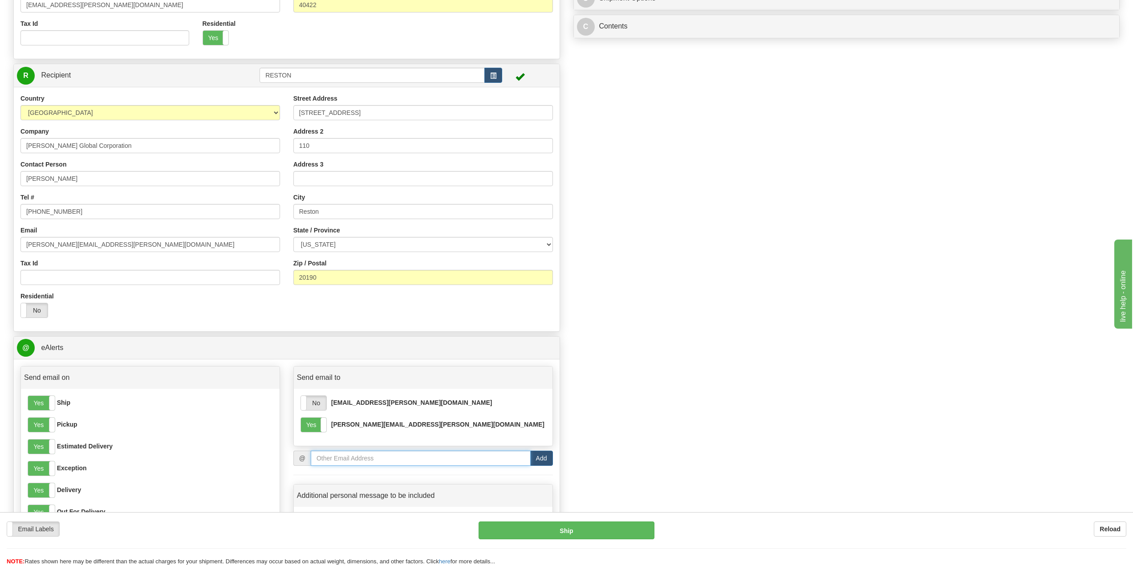
click at [336, 461] on input "email" at bounding box center [421, 458] width 220 height 15
paste input "[EMAIL_ADDRESS][PERSON_NAME][DOMAIN_NAME]"
type input "[EMAIL_ADDRESS][PERSON_NAME][DOMAIN_NAME]"
click at [541, 457] on button "Add" at bounding box center [541, 458] width 23 height 15
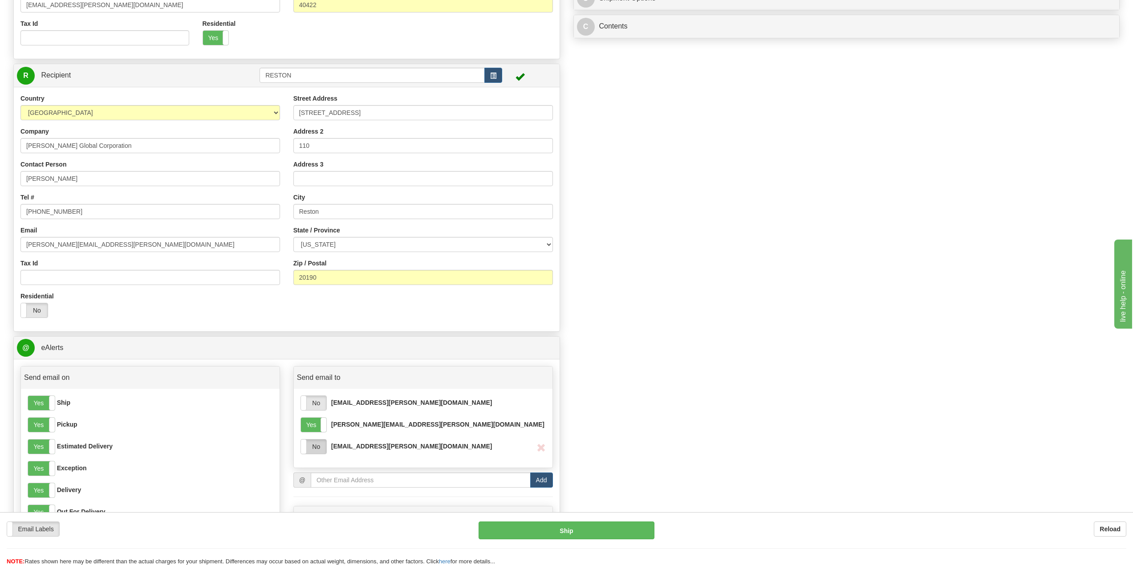
drag, startPoint x: 314, startPoint y: 448, endPoint x: 473, endPoint y: 474, distance: 161.4
click at [314, 448] on label "No" at bounding box center [313, 446] width 25 height 14
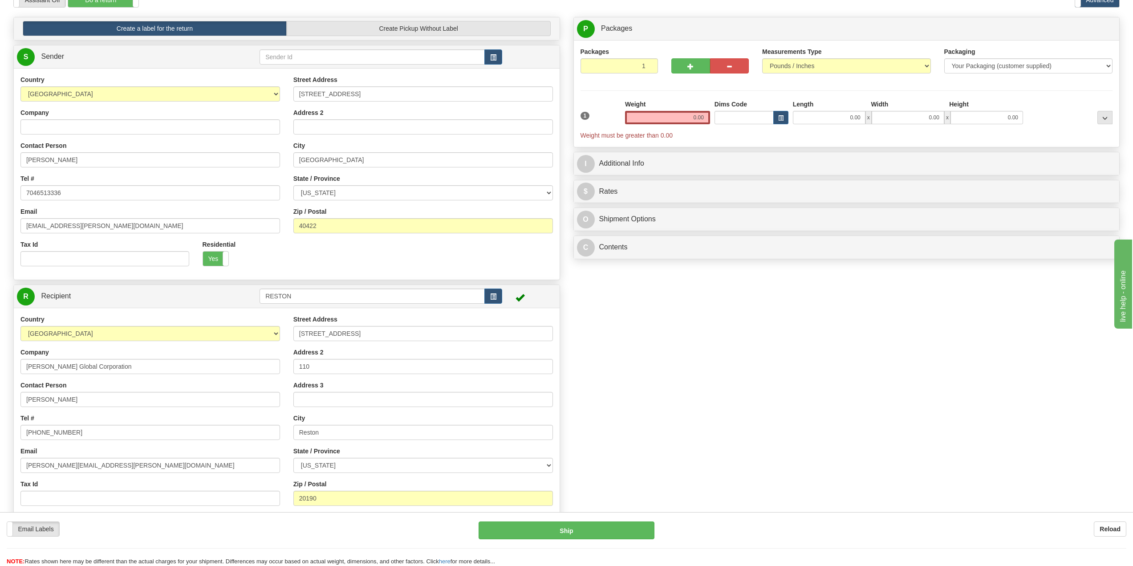
scroll to position [0, 0]
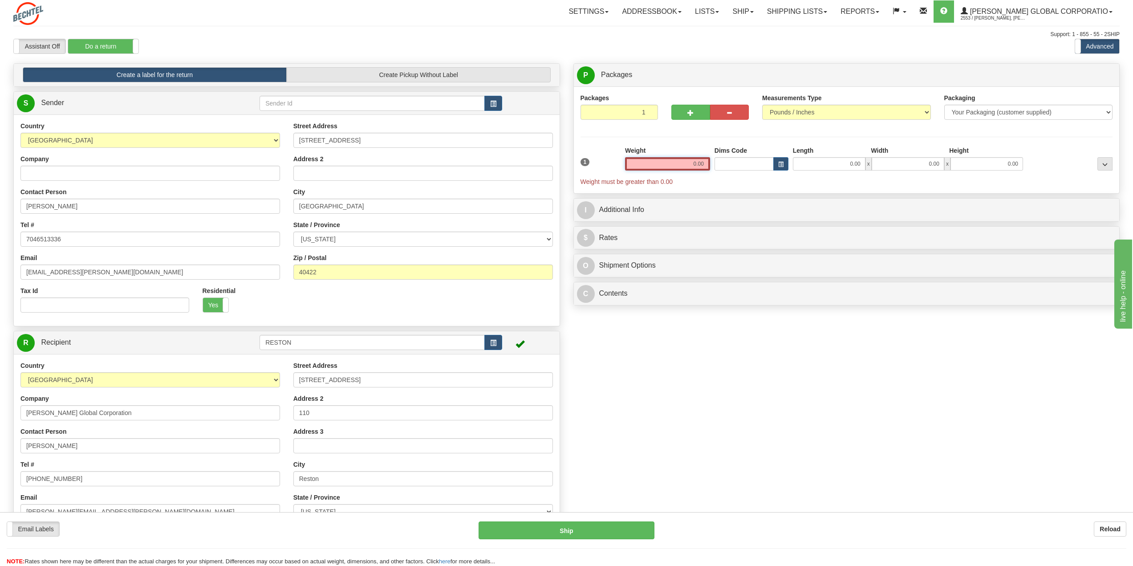
drag, startPoint x: 683, startPoint y: 161, endPoint x: 718, endPoint y: 162, distance: 35.2
click at [718, 162] on div "1 Weight 0.00 Dims Code 0.00" at bounding box center [846, 166] width 537 height 40
type input "5.00"
click at [698, 183] on div "Packages 1 1 Measurements Type" at bounding box center [847, 135] width 546 height 98
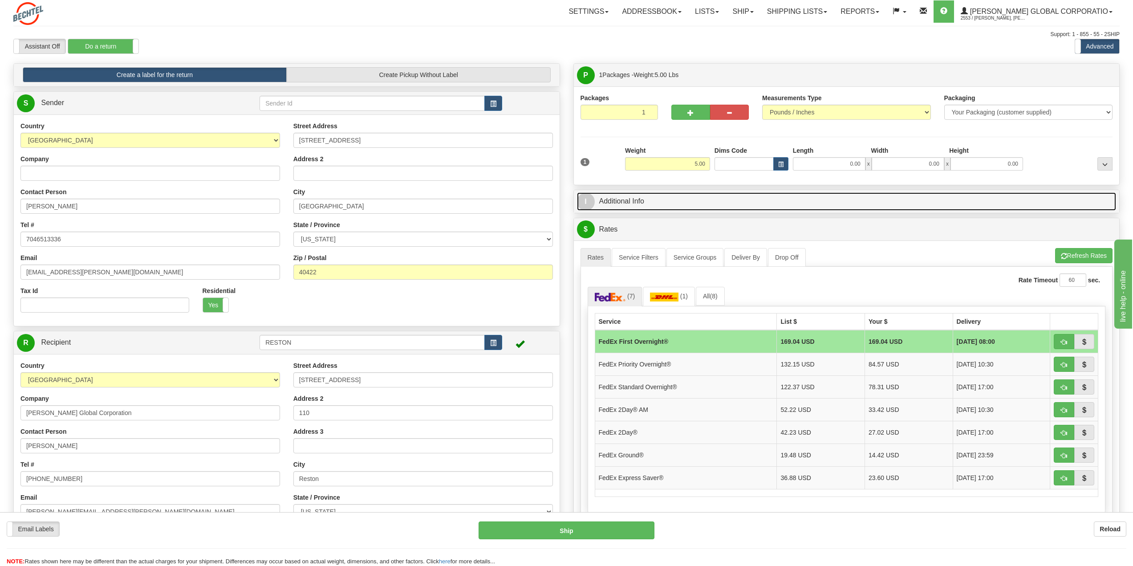
click at [618, 205] on link "I Additional Info" at bounding box center [847, 201] width 540 height 18
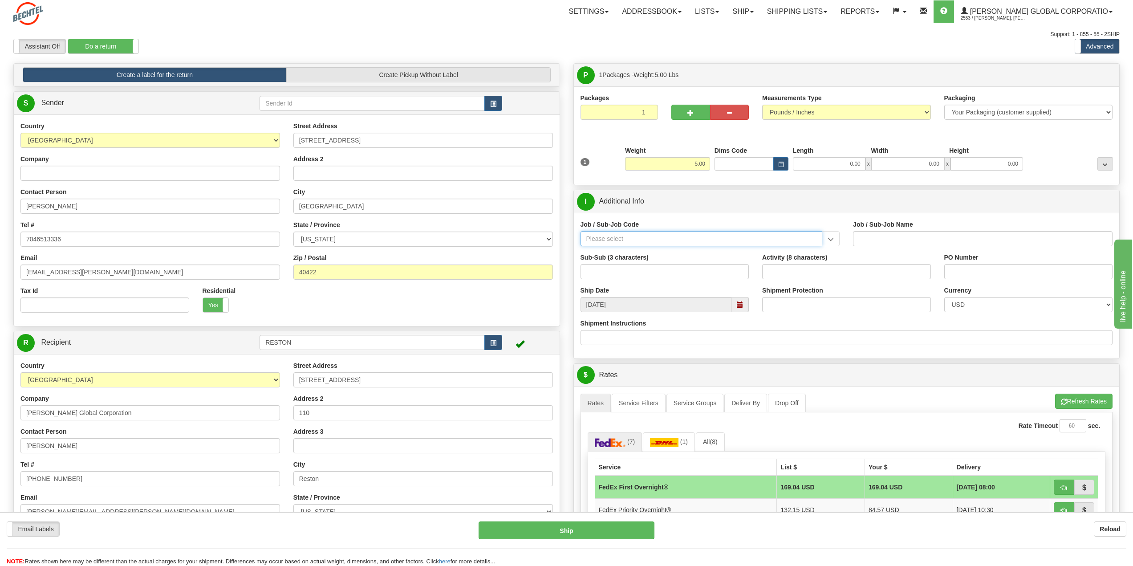
click at [626, 238] on input "Job / Sub-Job Code" at bounding box center [702, 238] width 242 height 15
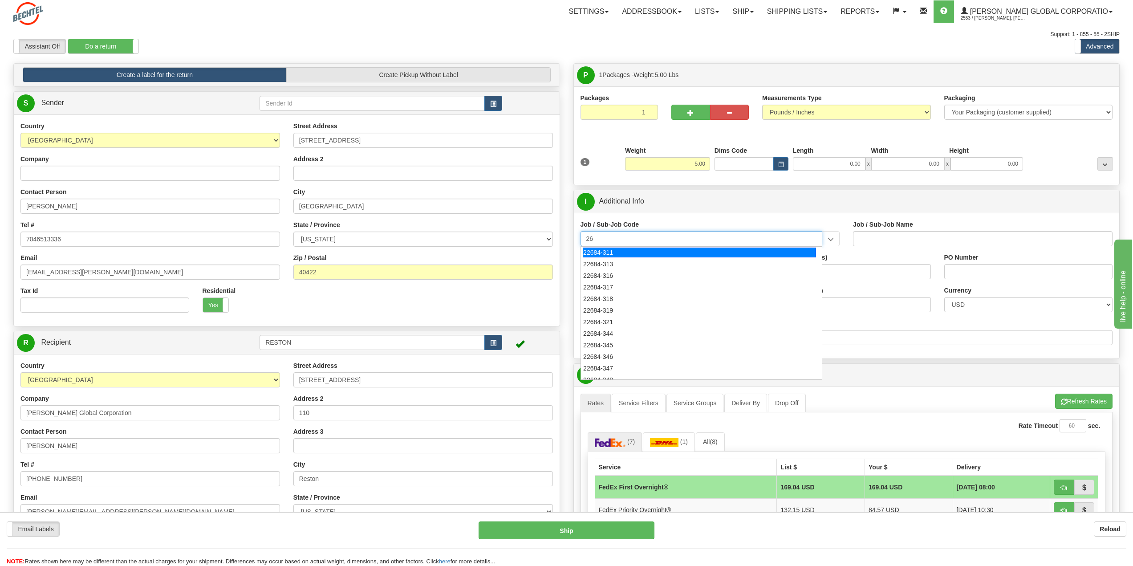
type input "2"
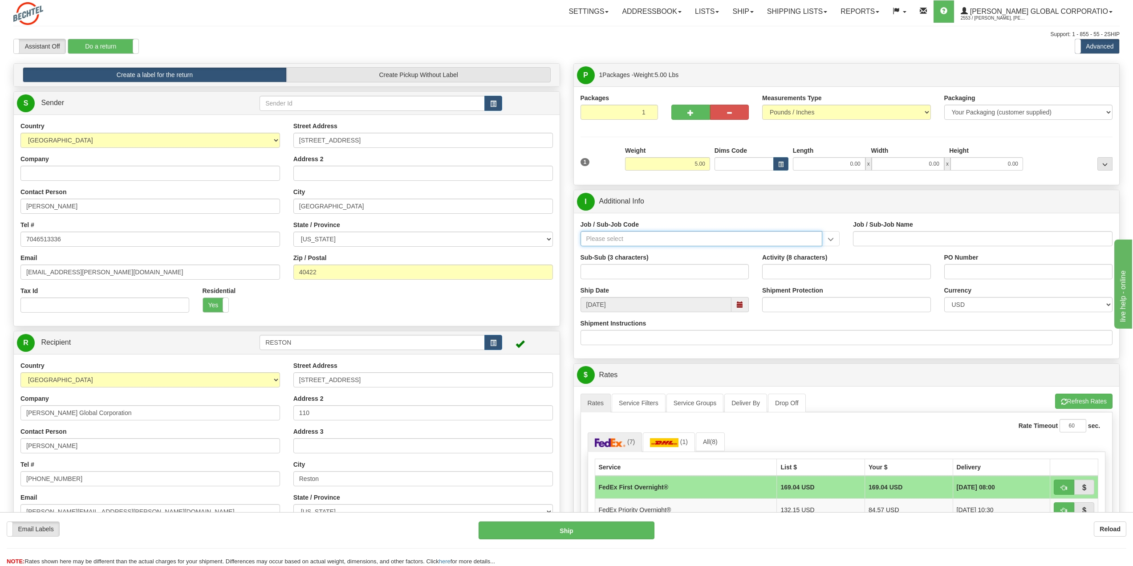
click at [605, 236] on input "Job / Sub-Job Code" at bounding box center [702, 238] width 242 height 15
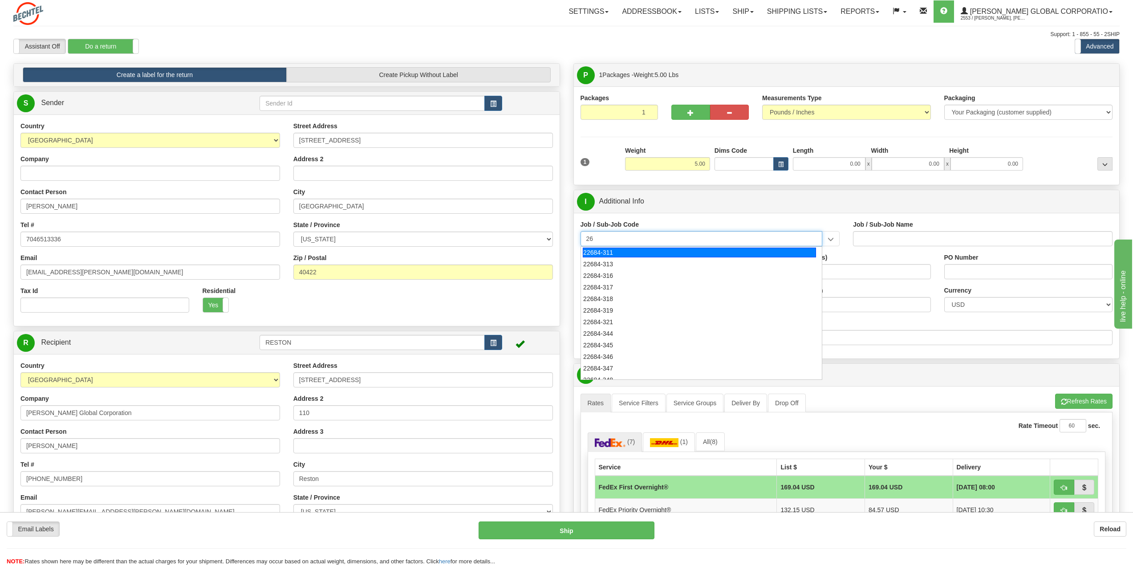
type input "2"
type input "6"
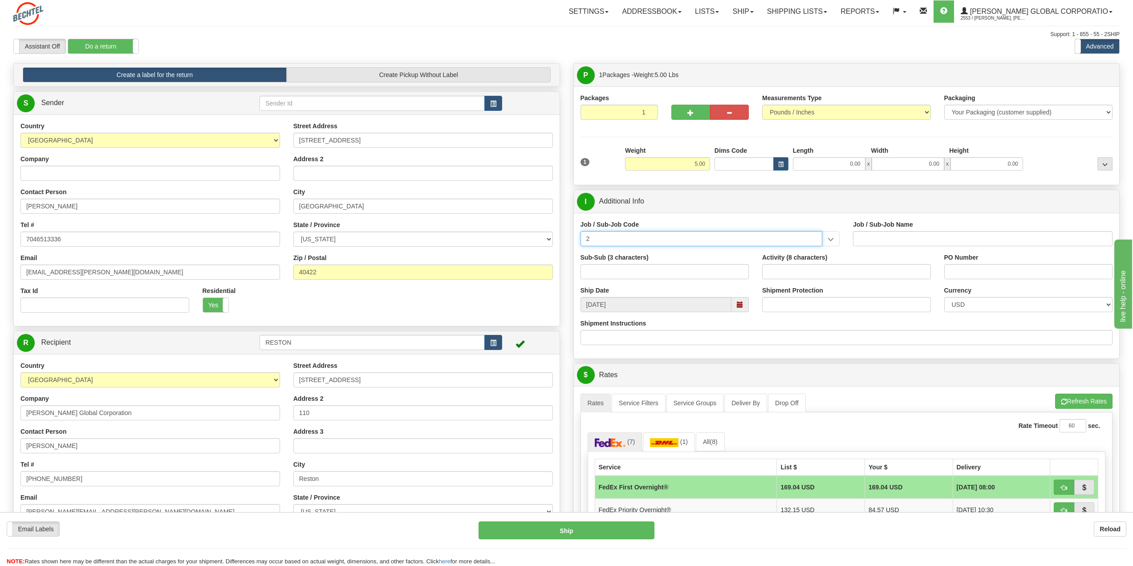
type input "2"
click at [609, 241] on input "Job / Sub-Job Code" at bounding box center [702, 238] width 242 height 15
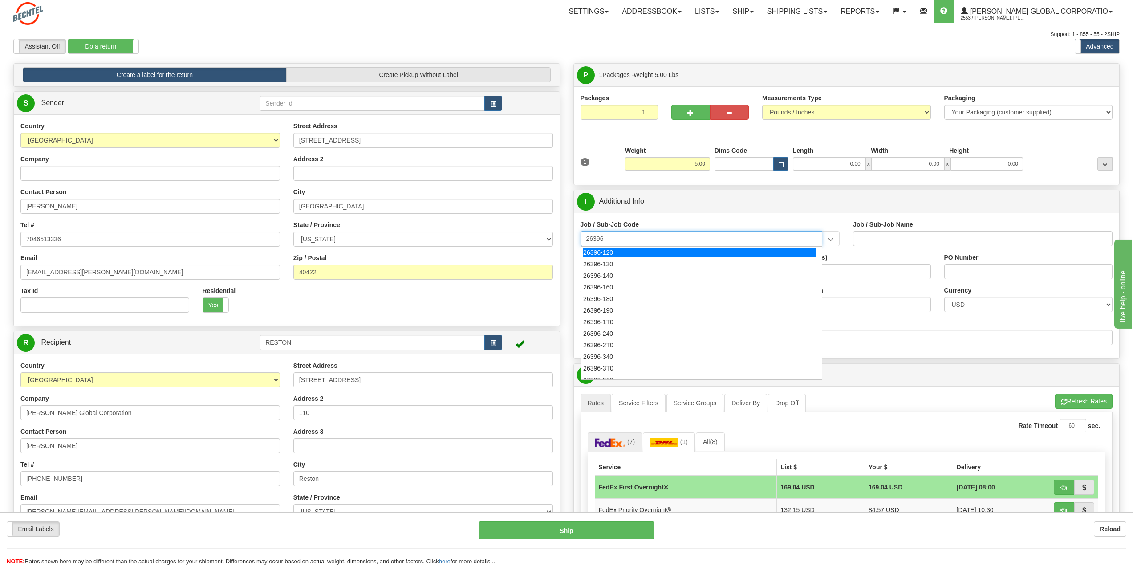
click at [606, 252] on div "26396-120" at bounding box center [699, 253] width 233 height 10
type input "26396-120"
type input "NATRIUM DEMONSTRATION - PROJECT MANAGEMENT AND AD"
type input "26396-120"
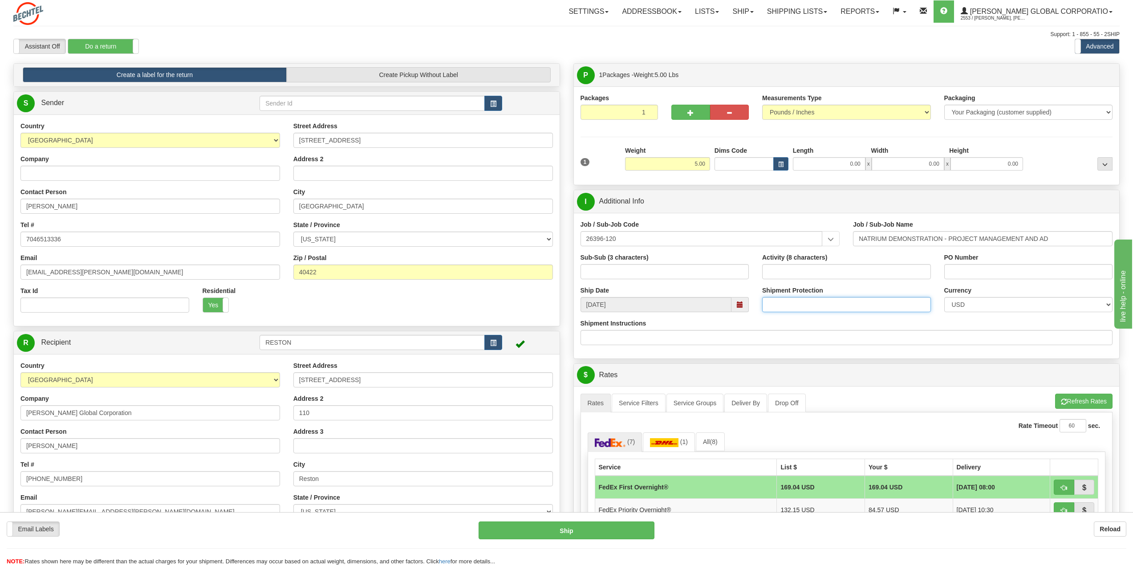
click at [862, 311] on input "Shipment Protection" at bounding box center [846, 304] width 169 height 15
type input "300"
click at [1073, 401] on button "Refresh Rates" at bounding box center [1083, 401] width 57 height 15
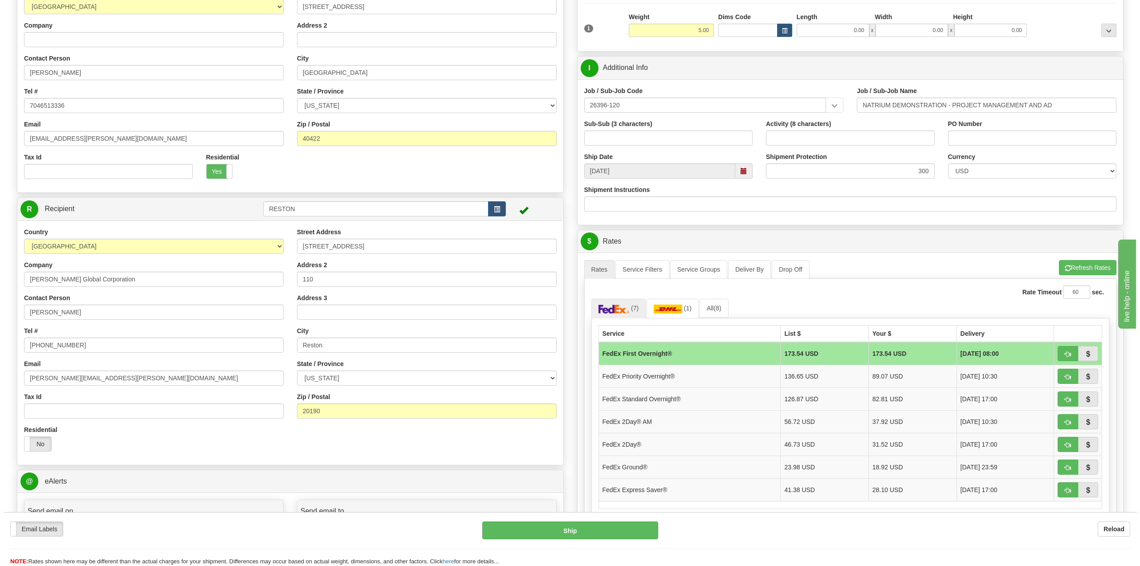
scroll to position [223, 0]
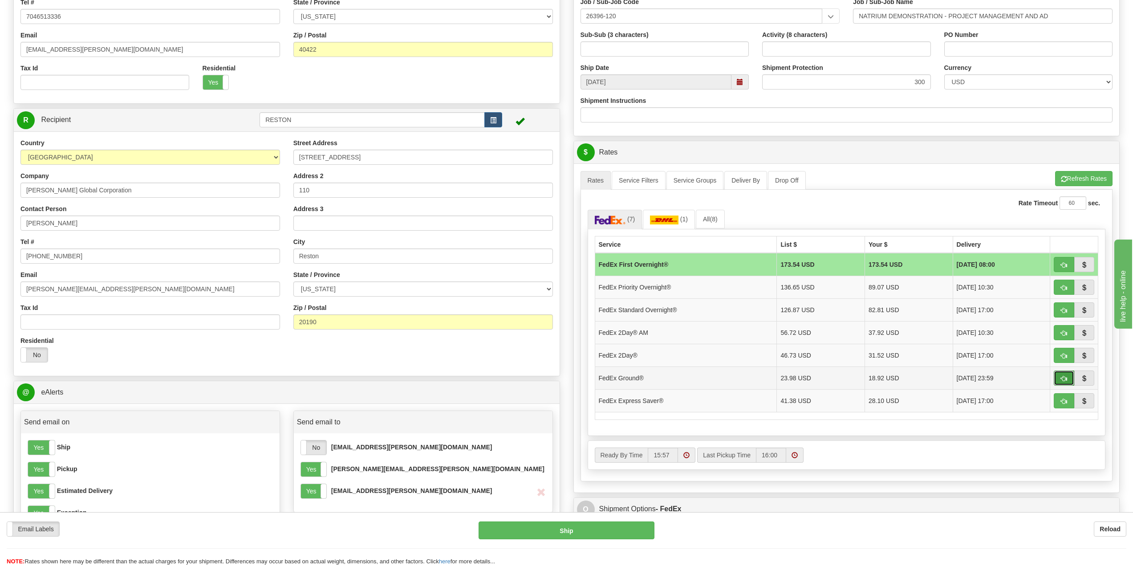
click at [1061, 377] on span "button" at bounding box center [1064, 379] width 6 height 6
type input "92"
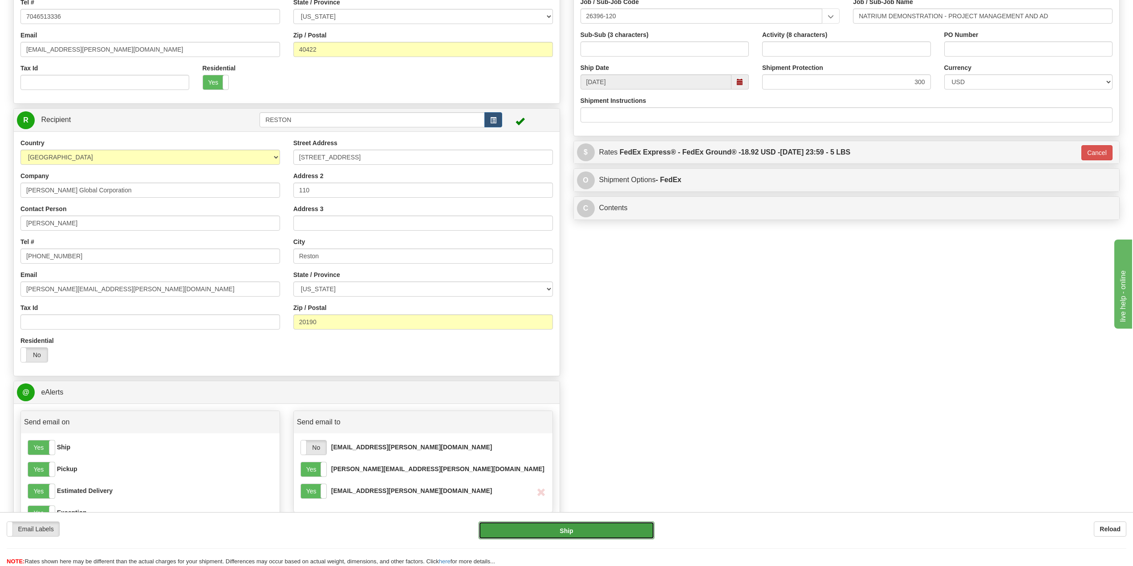
click at [571, 532] on button "Ship" at bounding box center [566, 530] width 175 height 18
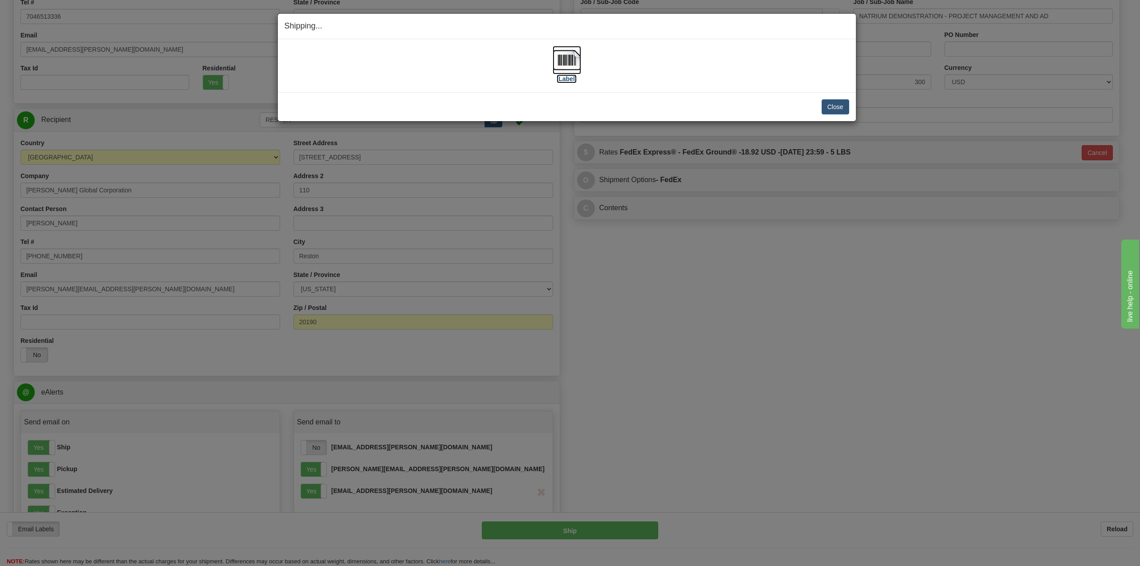
click at [562, 65] on img at bounding box center [567, 60] width 28 height 28
